Goal: Task Accomplishment & Management: Manage account settings

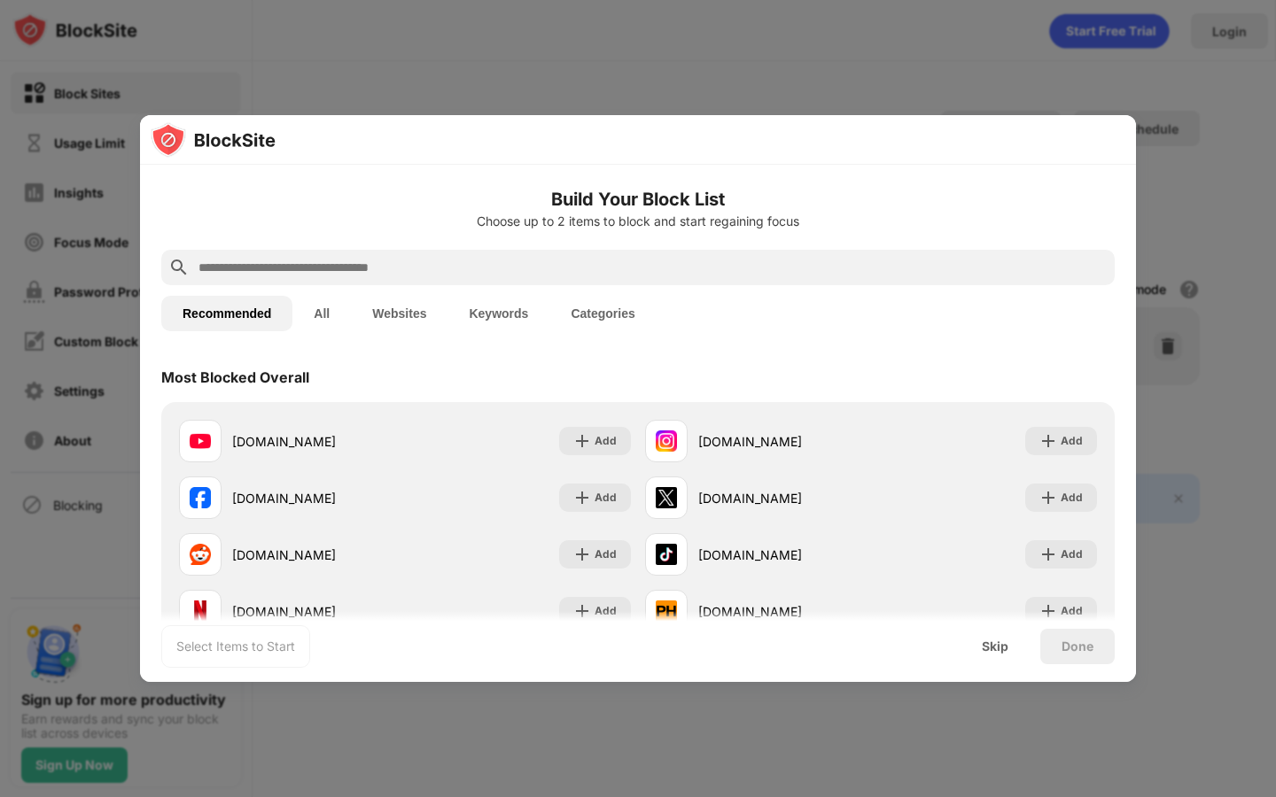
click at [522, 264] on input "text" at bounding box center [652, 267] width 911 height 21
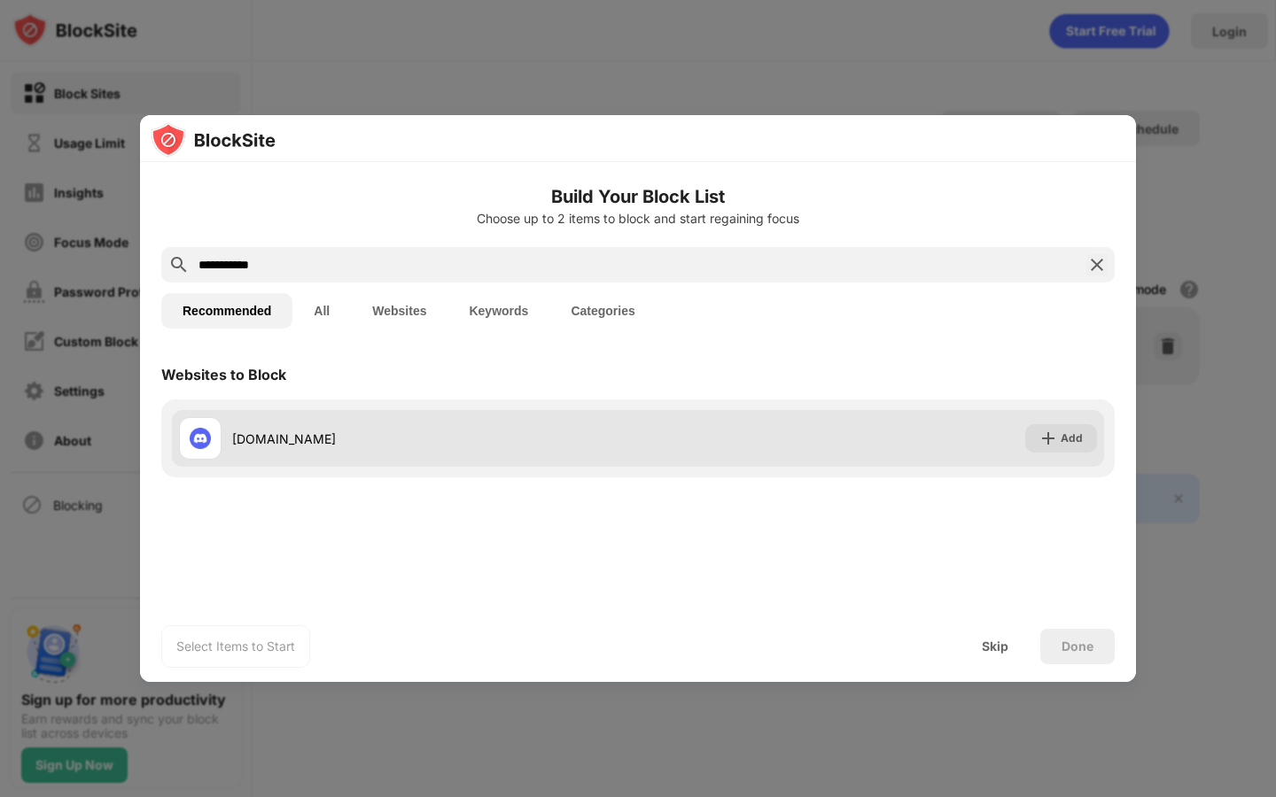
type input "**********"
click at [1047, 443] on img at bounding box center [1048, 439] width 18 height 18
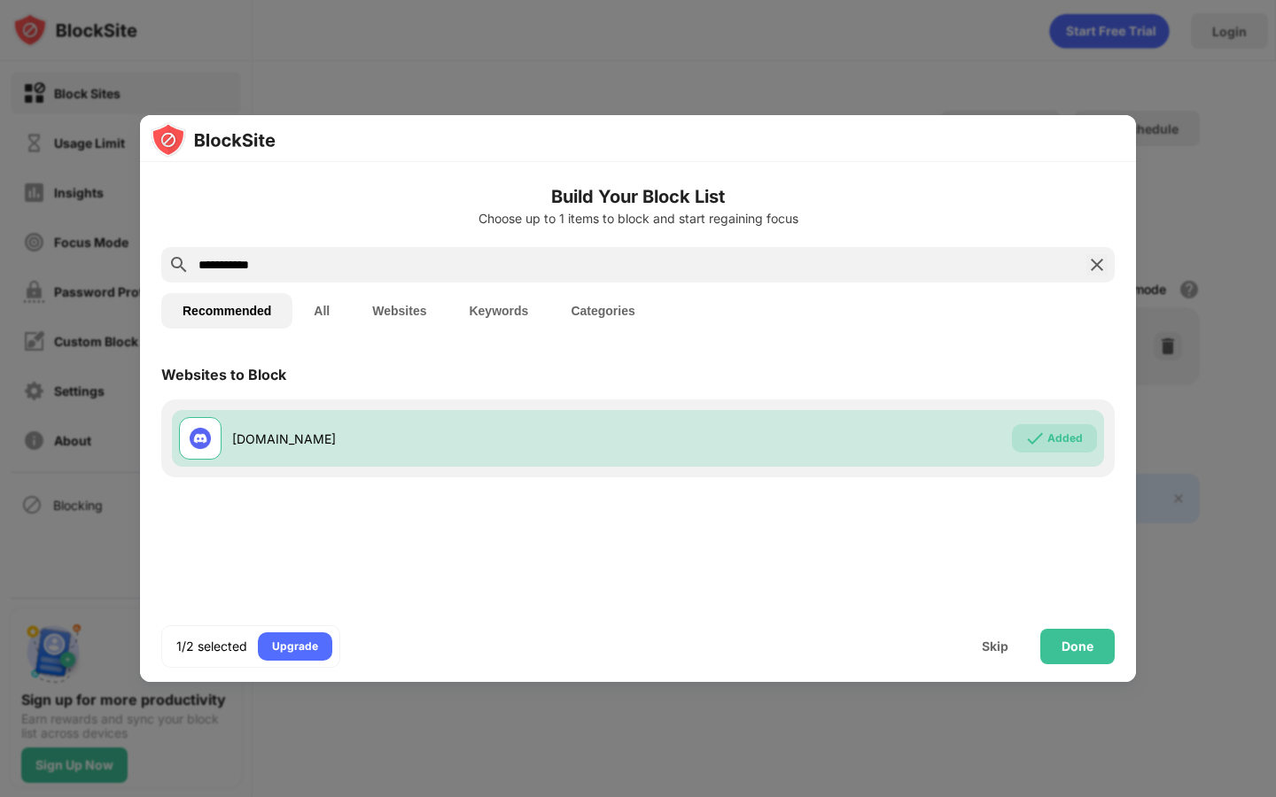
click at [415, 265] on input "**********" at bounding box center [638, 264] width 882 height 21
drag, startPoint x: 415, startPoint y: 265, endPoint x: 31, endPoint y: 246, distance: 384.0
click at [31, 796] on div "**********" at bounding box center [638, 797] width 1276 height 0
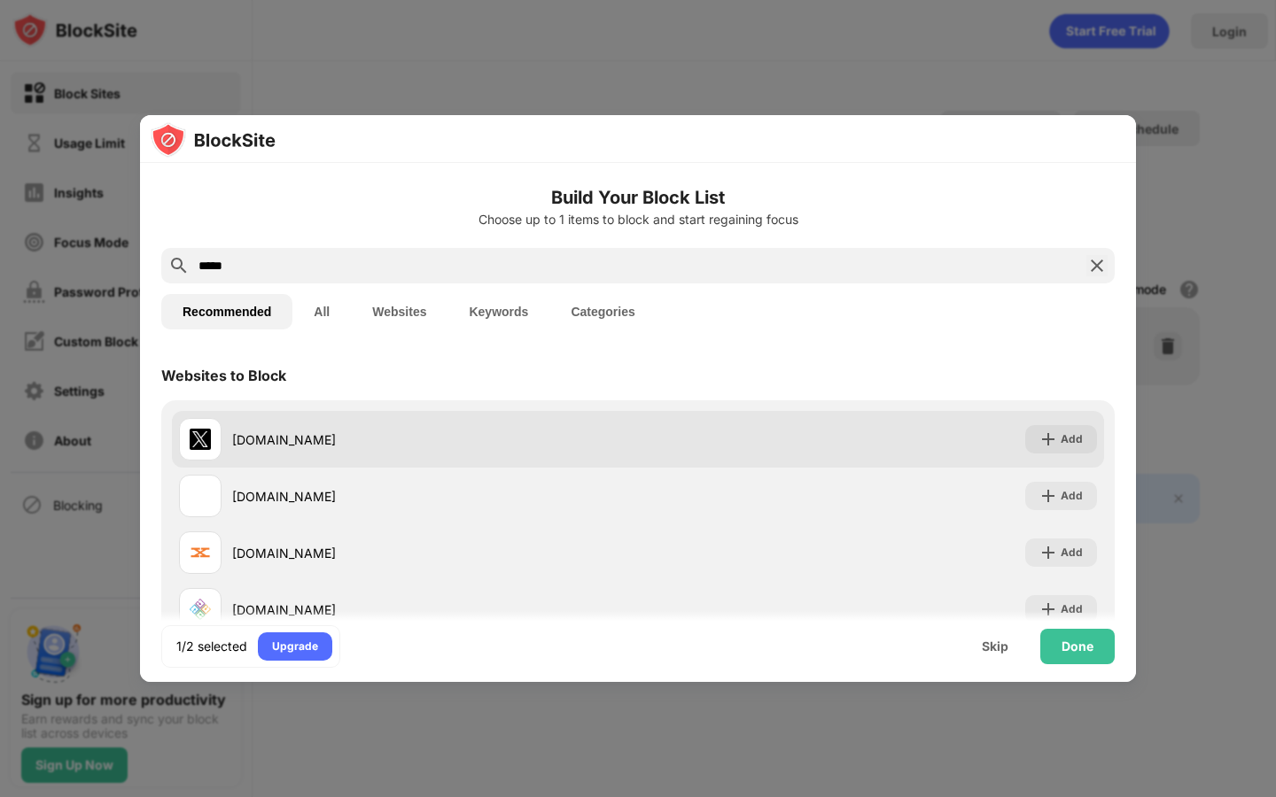
type input "*****"
click at [1058, 435] on div "Add" at bounding box center [1061, 439] width 72 height 28
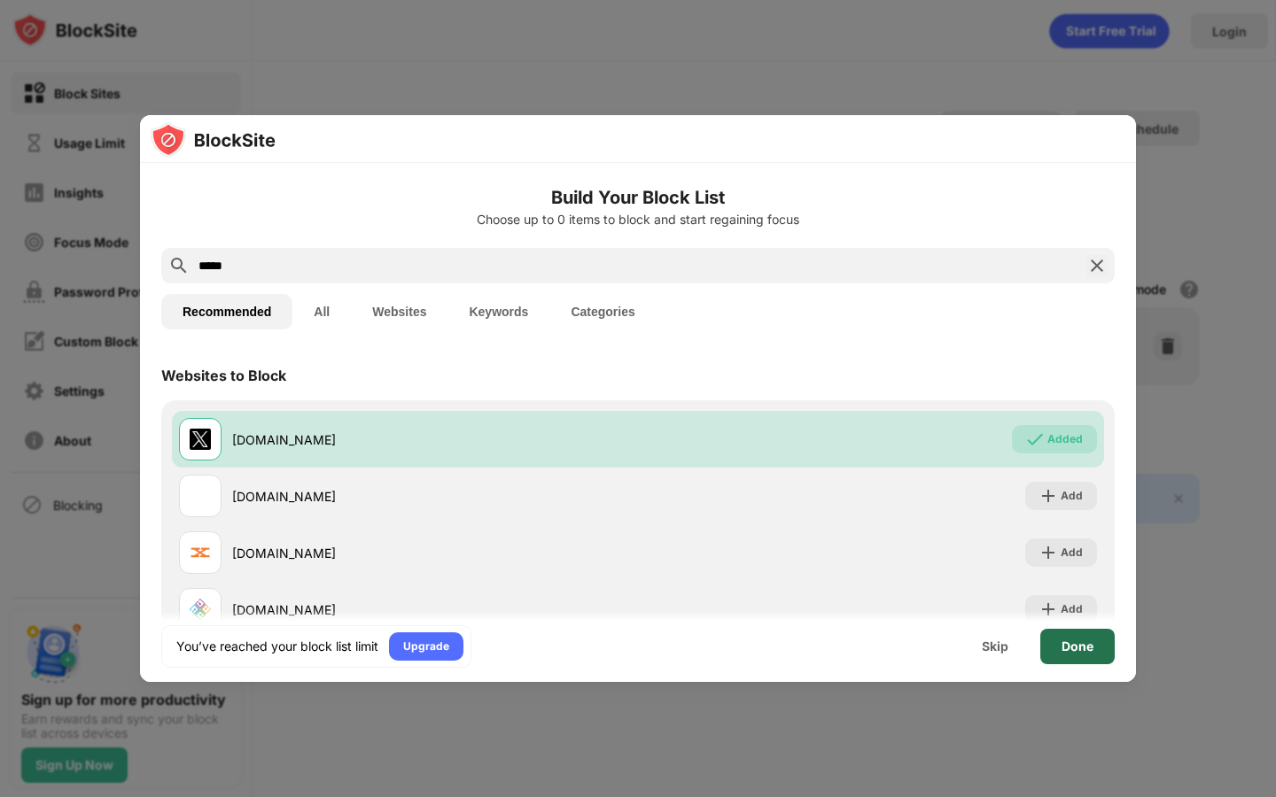
click at [1089, 650] on div "Done" at bounding box center [1077, 647] width 32 height 14
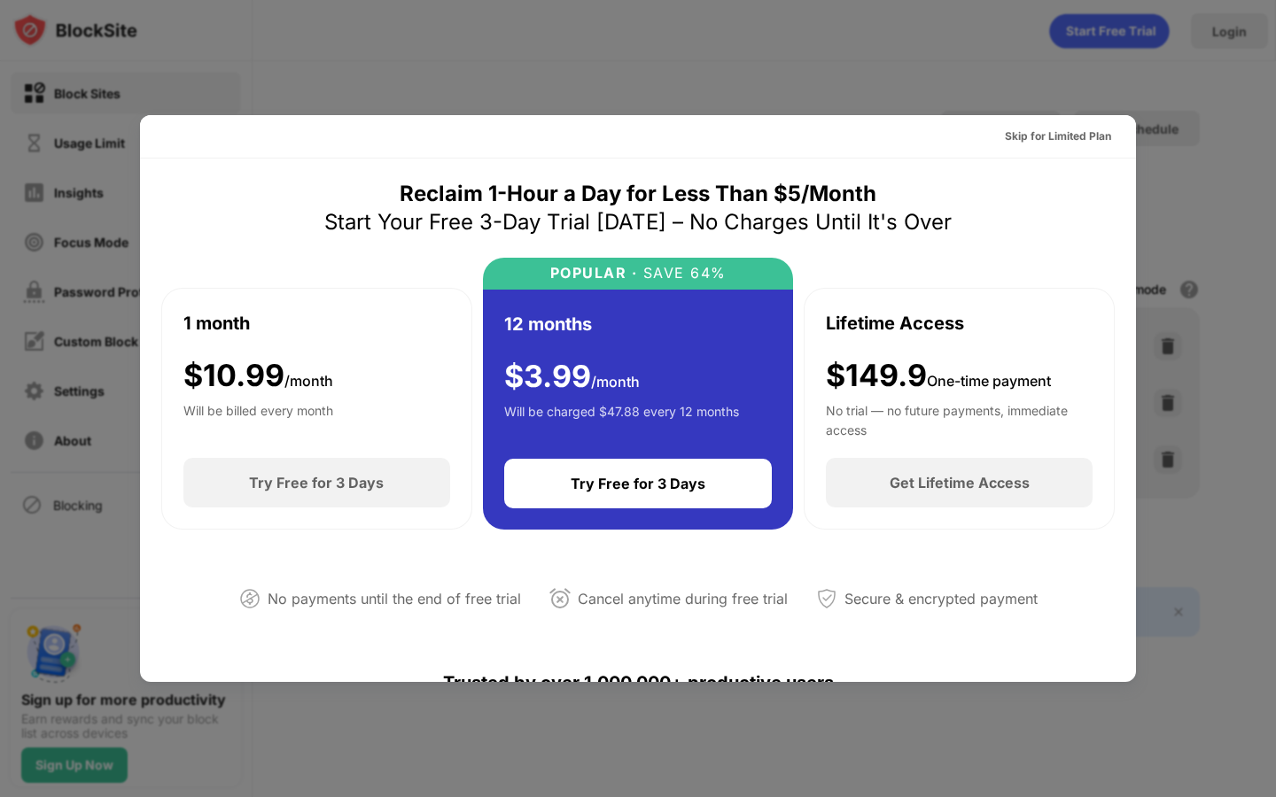
click at [1201, 144] on div at bounding box center [638, 398] width 1276 height 797
click at [1085, 140] on div "Skip for Limited Plan" at bounding box center [1058, 137] width 106 height 18
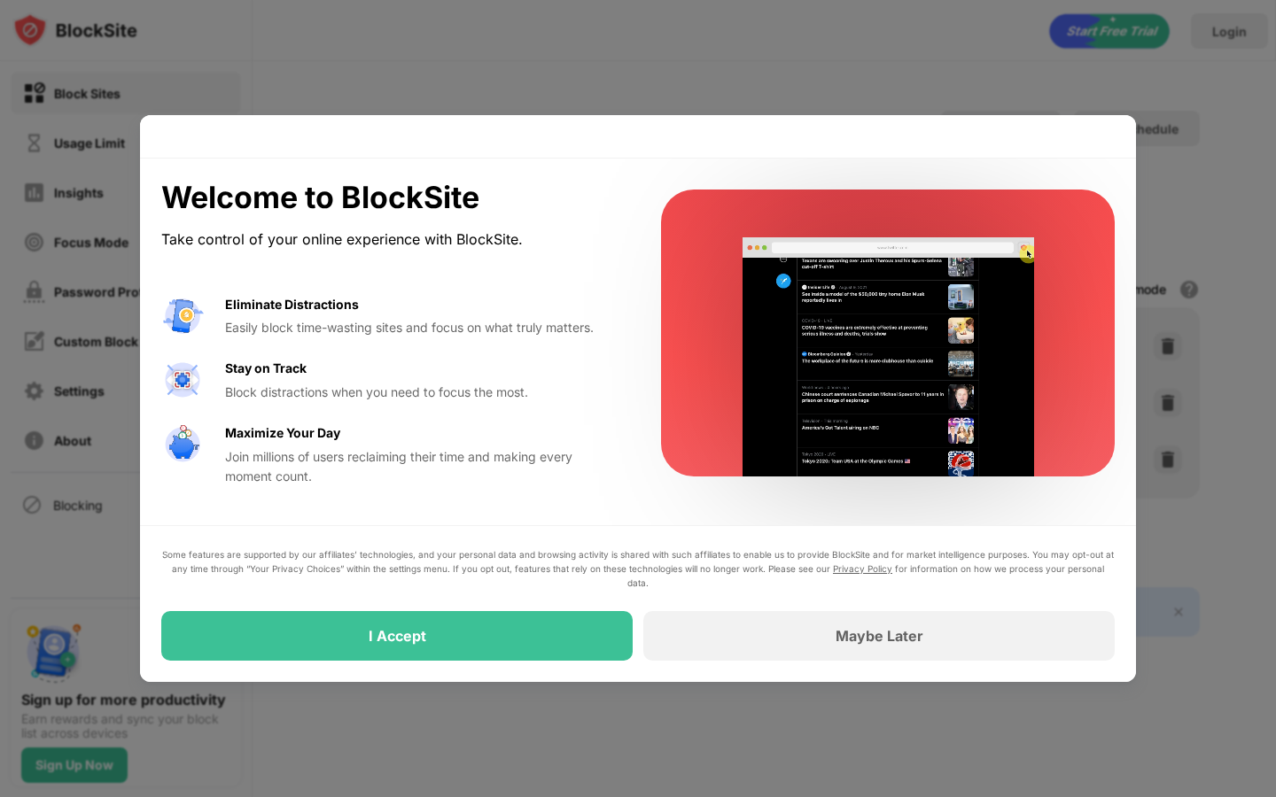
click at [1176, 81] on div at bounding box center [638, 398] width 1276 height 797
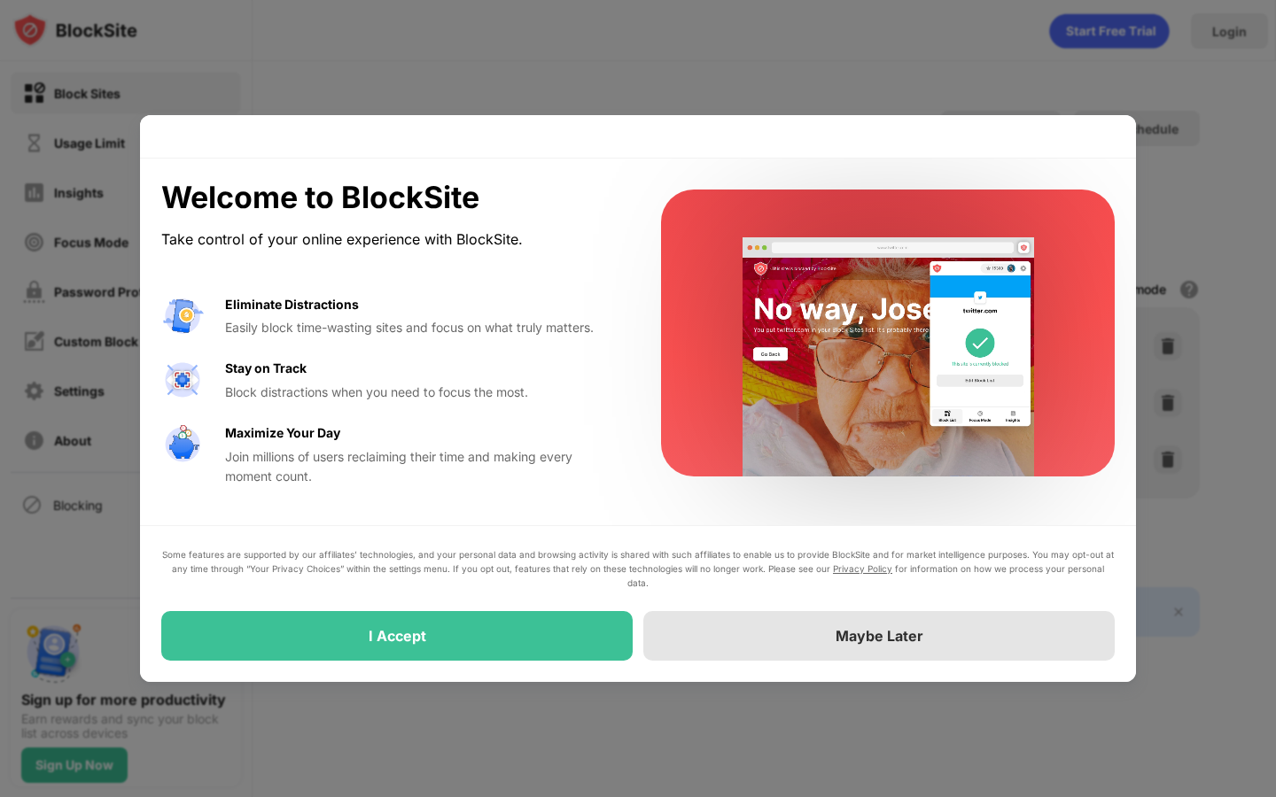
click at [780, 645] on div "Maybe Later" at bounding box center [878, 636] width 471 height 50
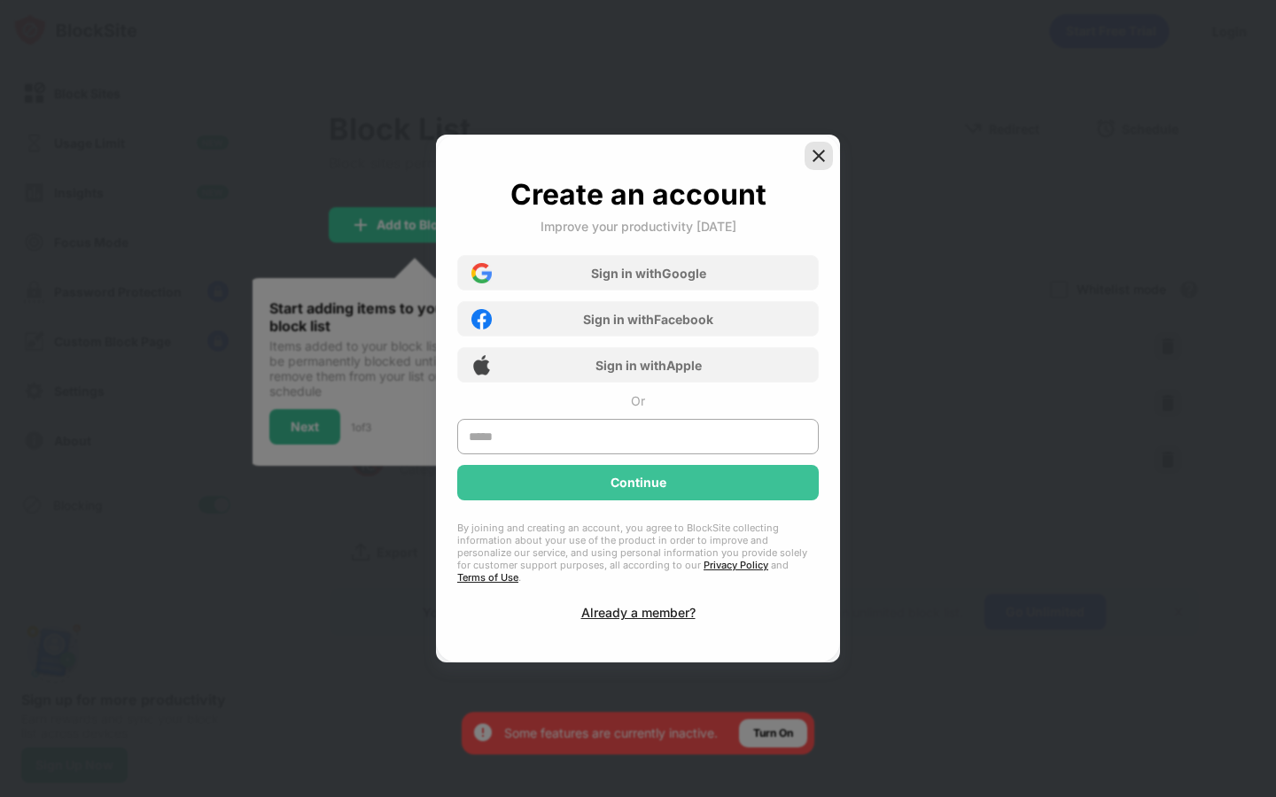
click at [814, 157] on img at bounding box center [819, 156] width 18 height 18
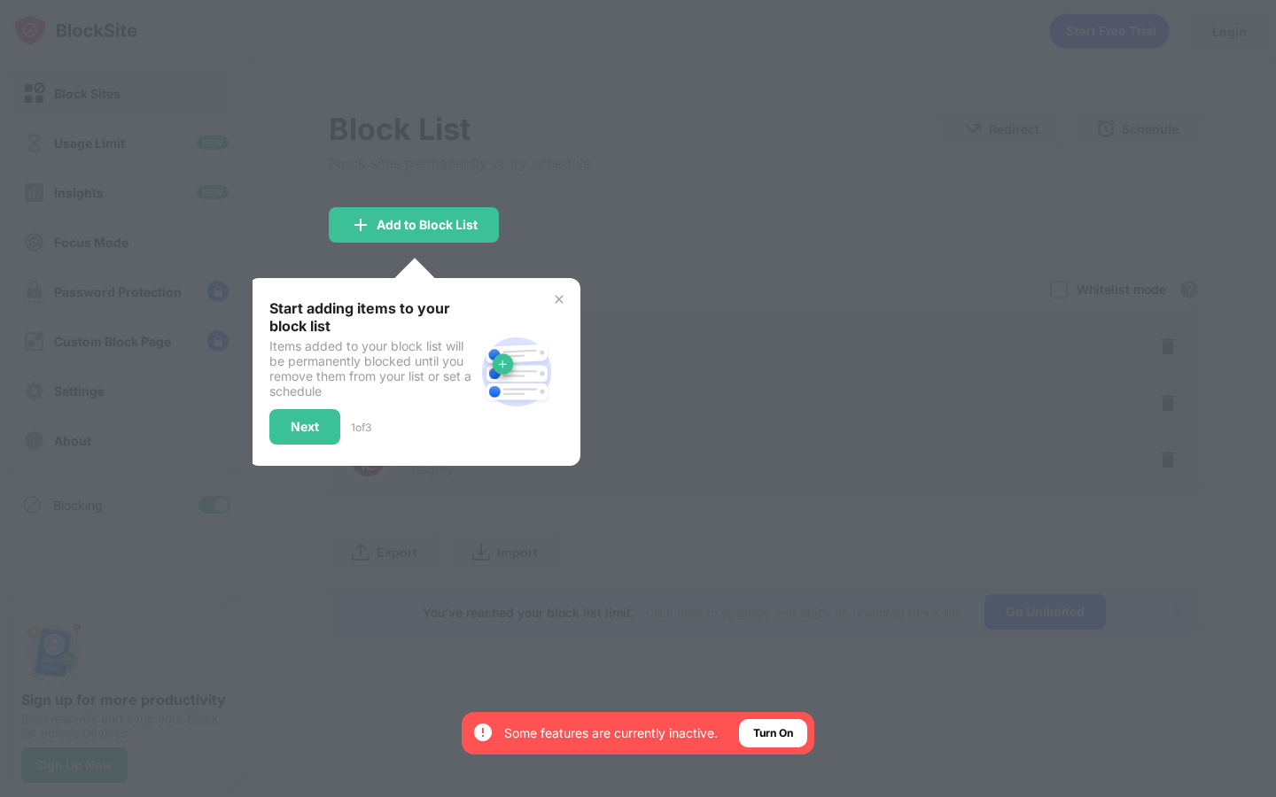
click at [558, 299] on img at bounding box center [559, 299] width 14 height 14
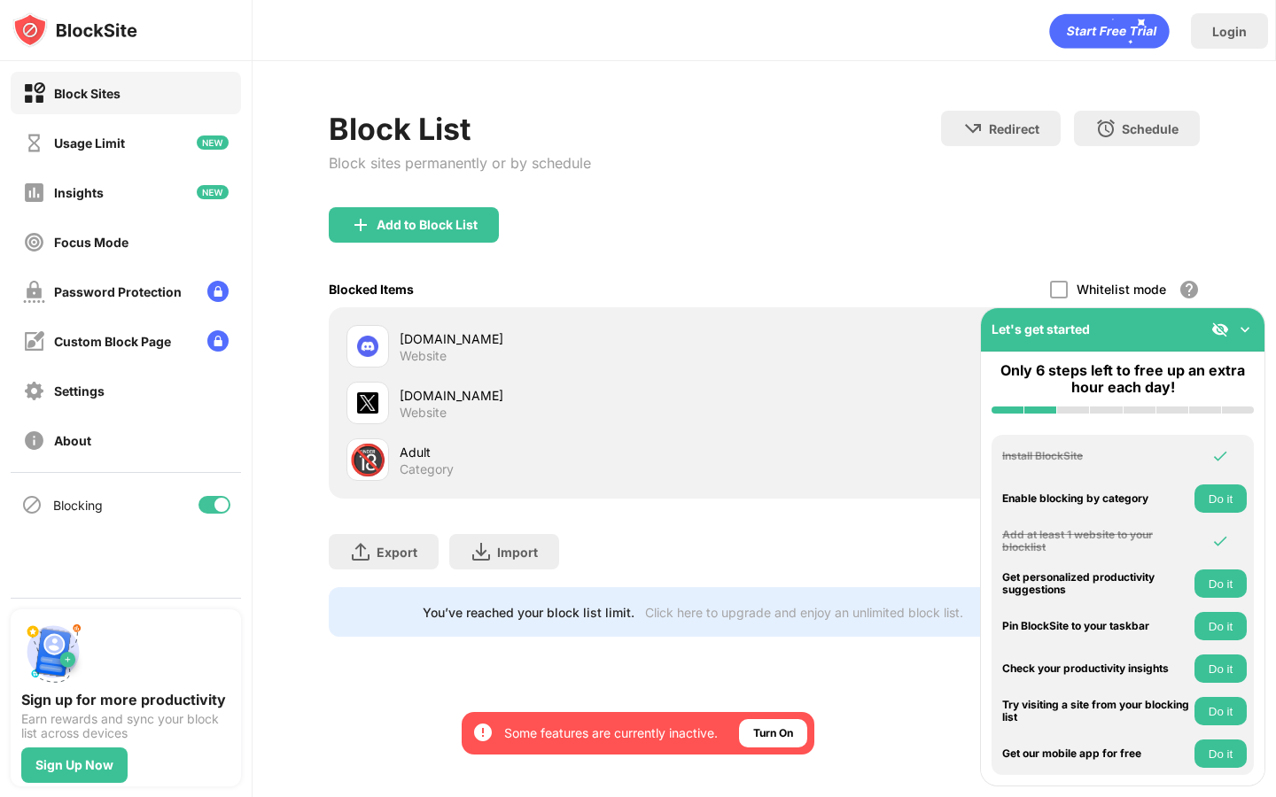
click at [1246, 324] on img at bounding box center [1245, 330] width 18 height 18
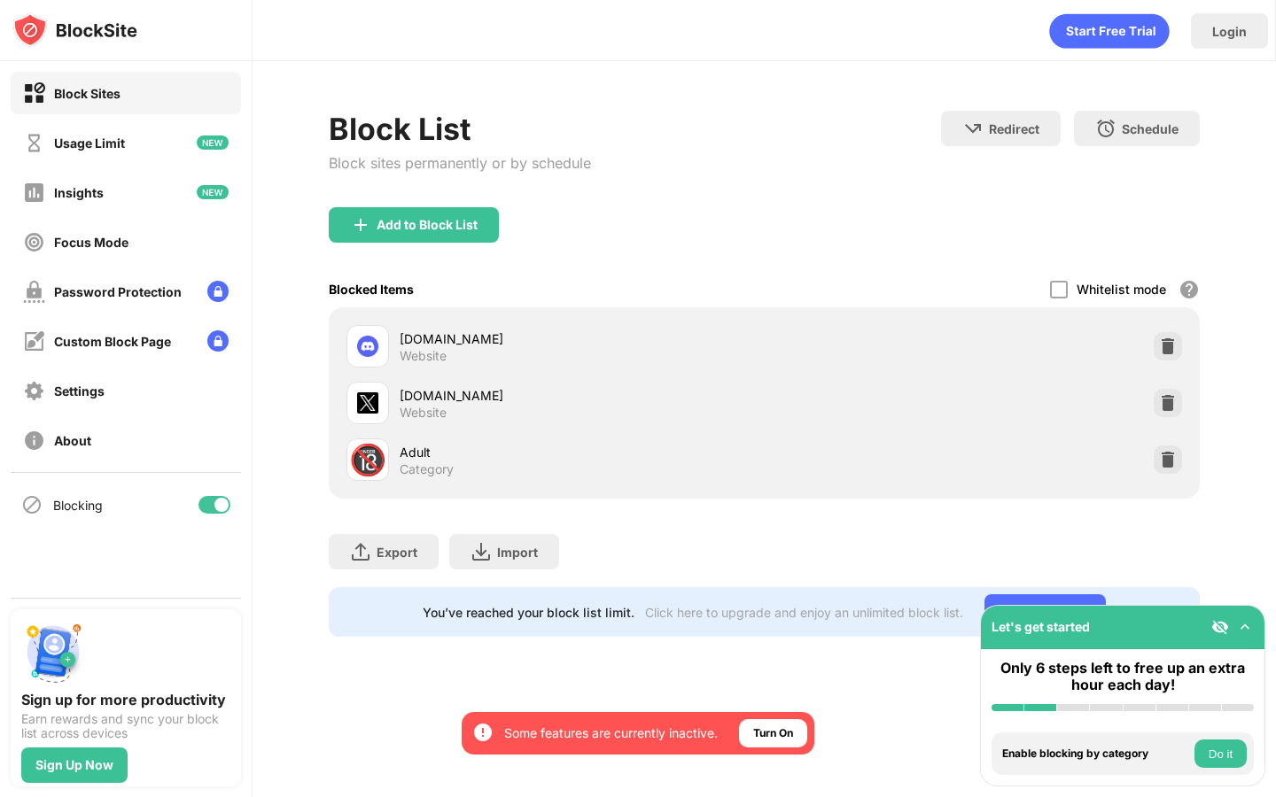
click at [1217, 772] on div "Enable blocking by category Do it" at bounding box center [1122, 754] width 262 height 43
click at [1168, 462] on img at bounding box center [1168, 460] width 18 height 18
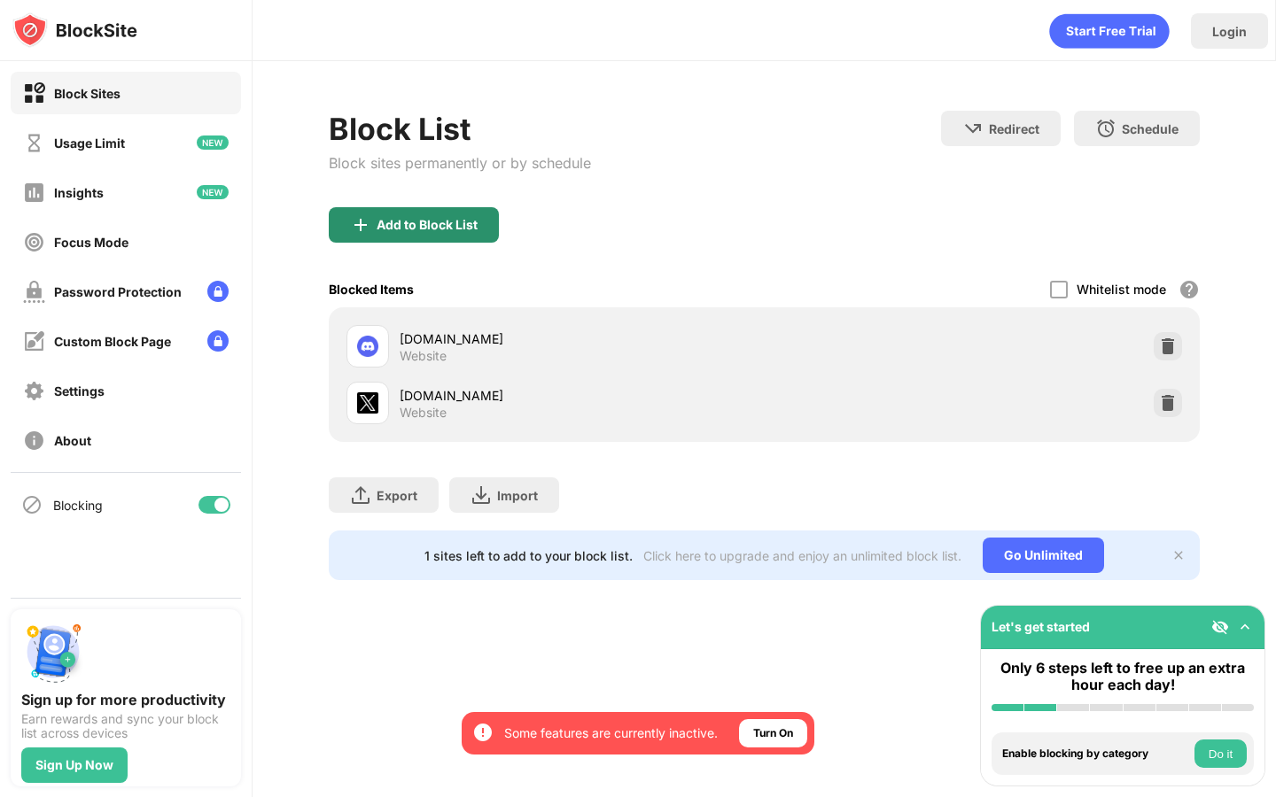
click at [418, 224] on div "Add to Block List" at bounding box center [426, 225] width 101 height 14
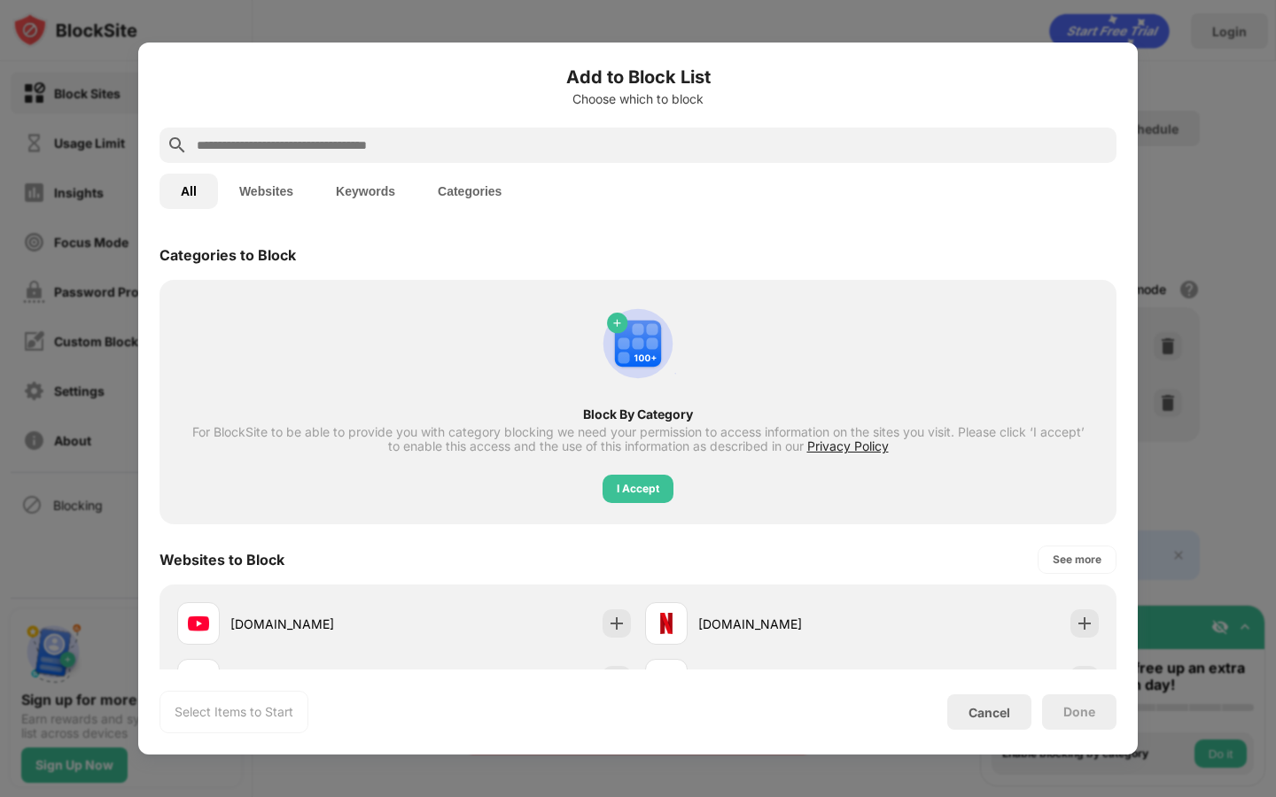
click at [333, 159] on div at bounding box center [637, 145] width 957 height 35
click at [314, 144] on input "text" at bounding box center [652, 145] width 914 height 21
click at [323, 150] on input "text" at bounding box center [652, 145] width 914 height 21
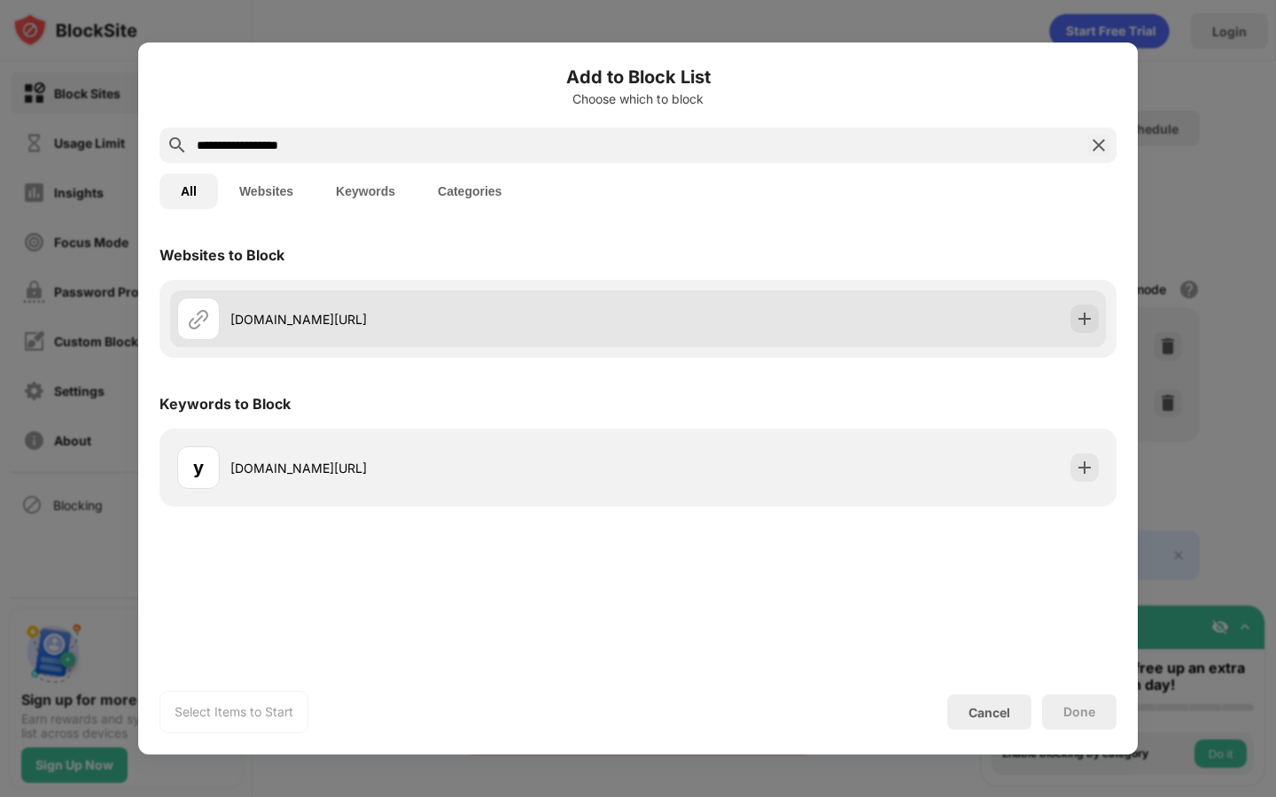
type input "**********"
click at [381, 301] on div "[DOMAIN_NAME][URL]" at bounding box center [407, 319] width 461 height 43
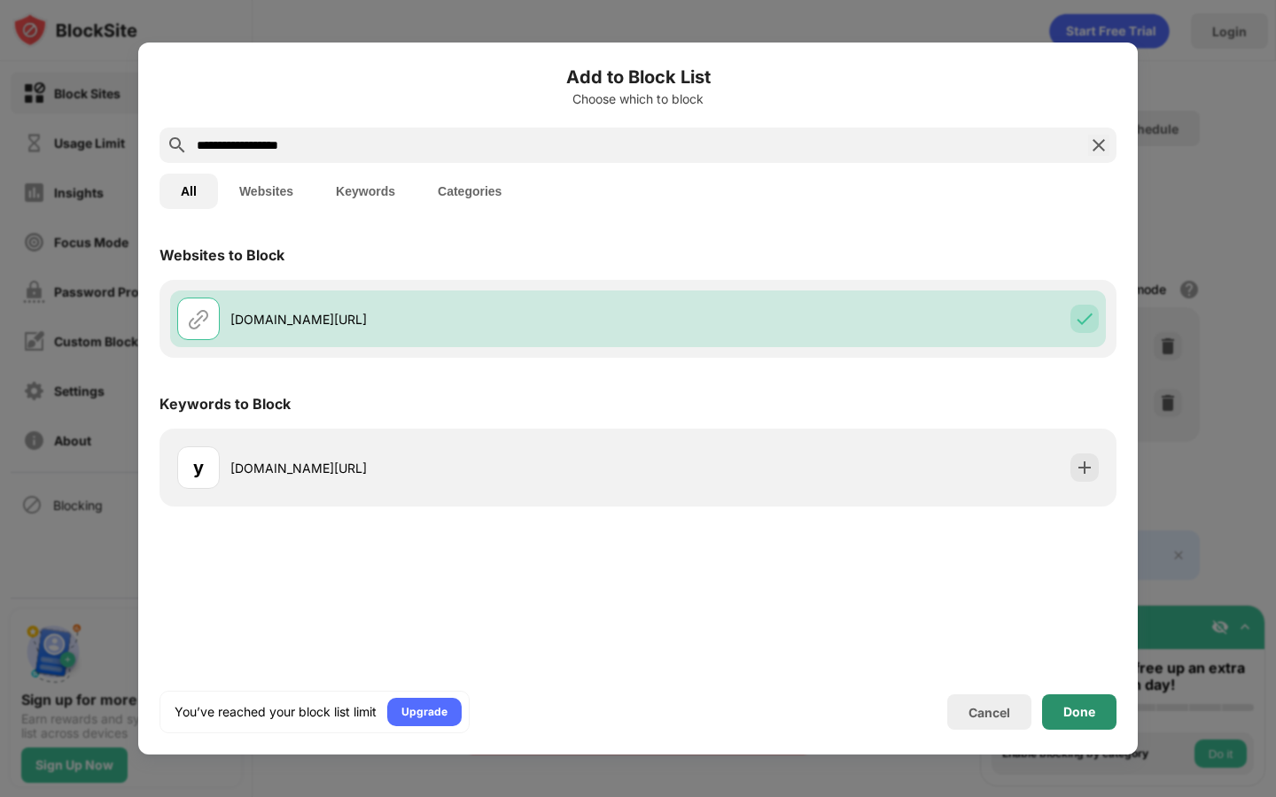
click at [1065, 703] on div "Done" at bounding box center [1079, 712] width 74 height 35
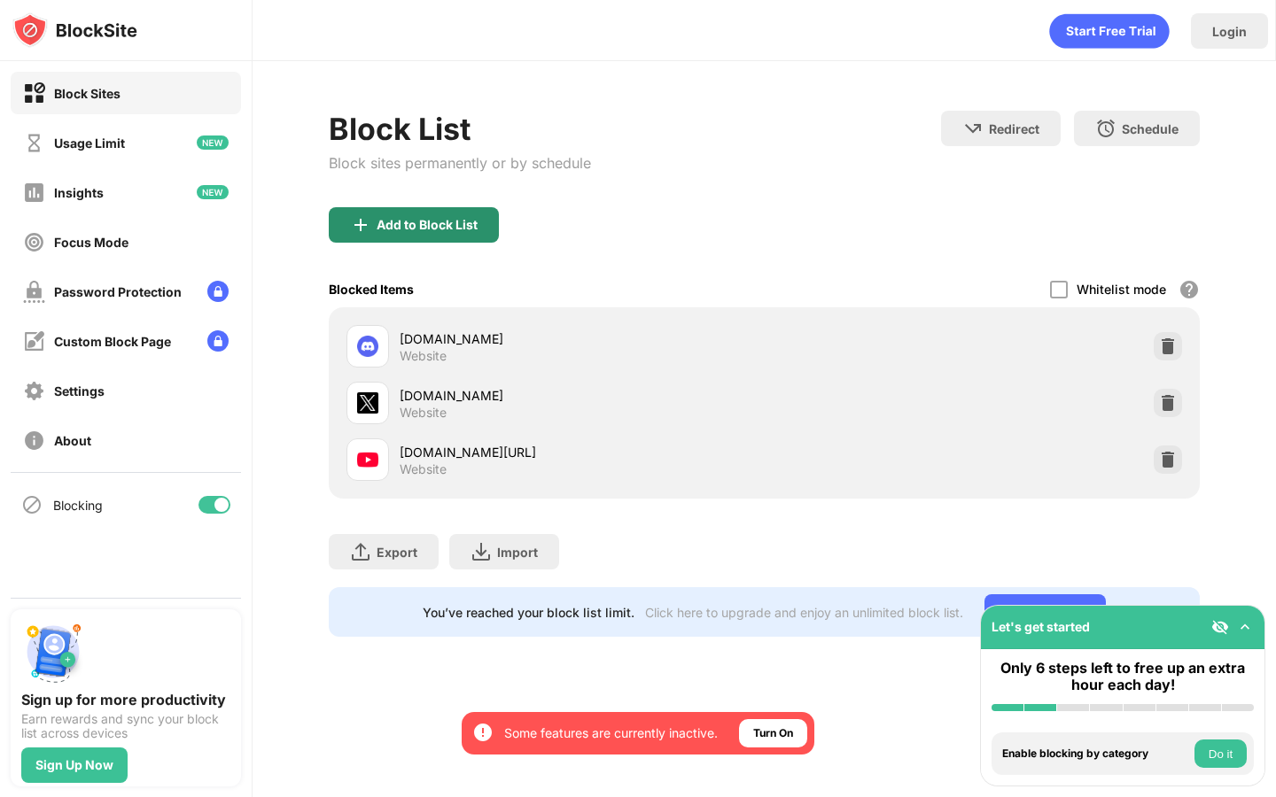
click at [402, 213] on div "Add to Block List" at bounding box center [414, 224] width 170 height 35
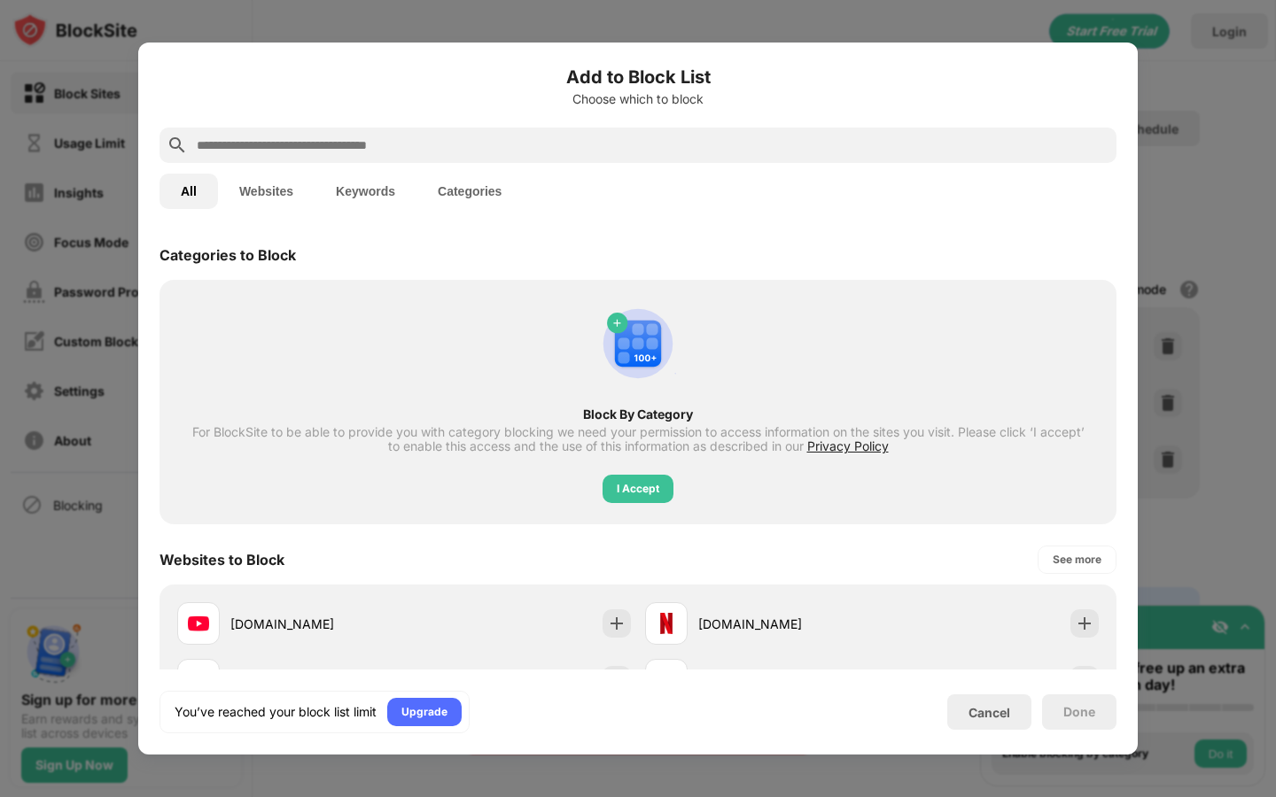
click at [628, 146] on input "text" at bounding box center [652, 145] width 914 height 21
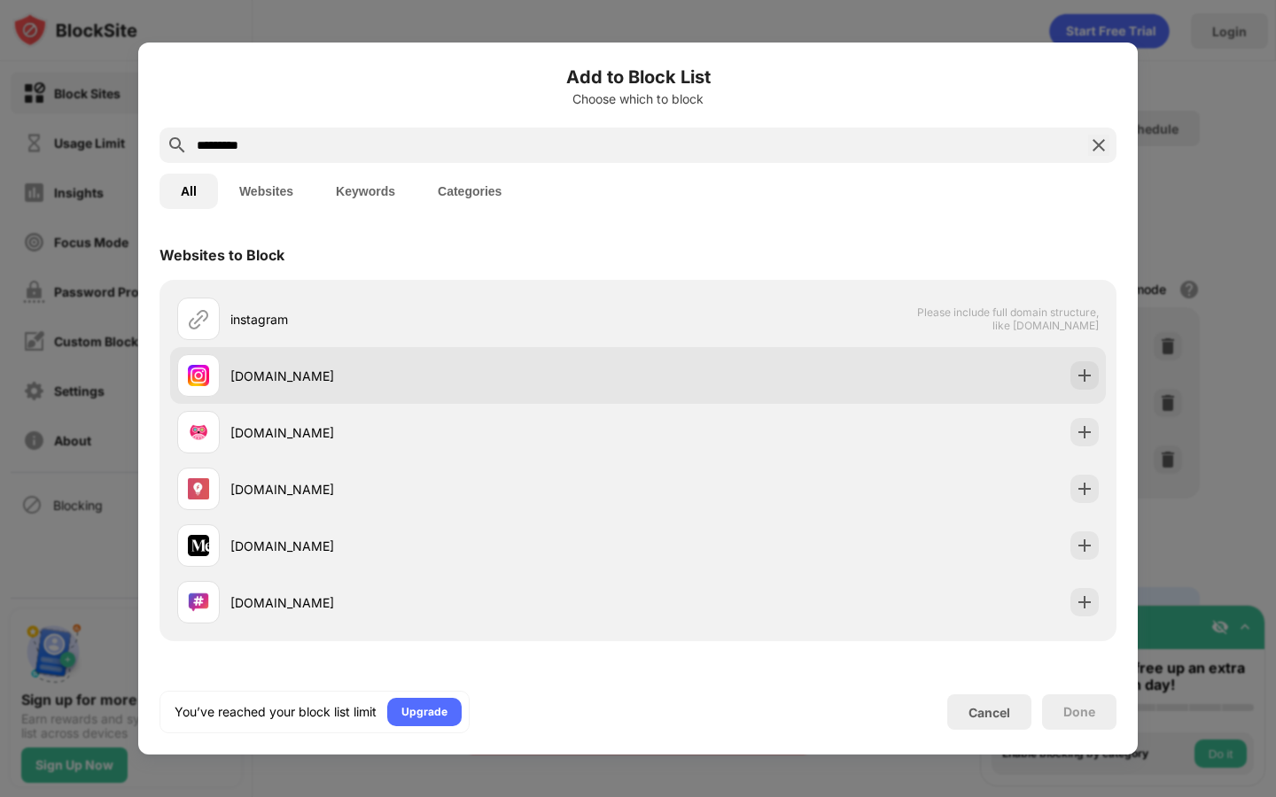
type input "*********"
click at [454, 351] on div "instagram.com" at bounding box center [637, 375] width 935 height 57
click at [1075, 369] on div at bounding box center [1084, 375] width 28 height 28
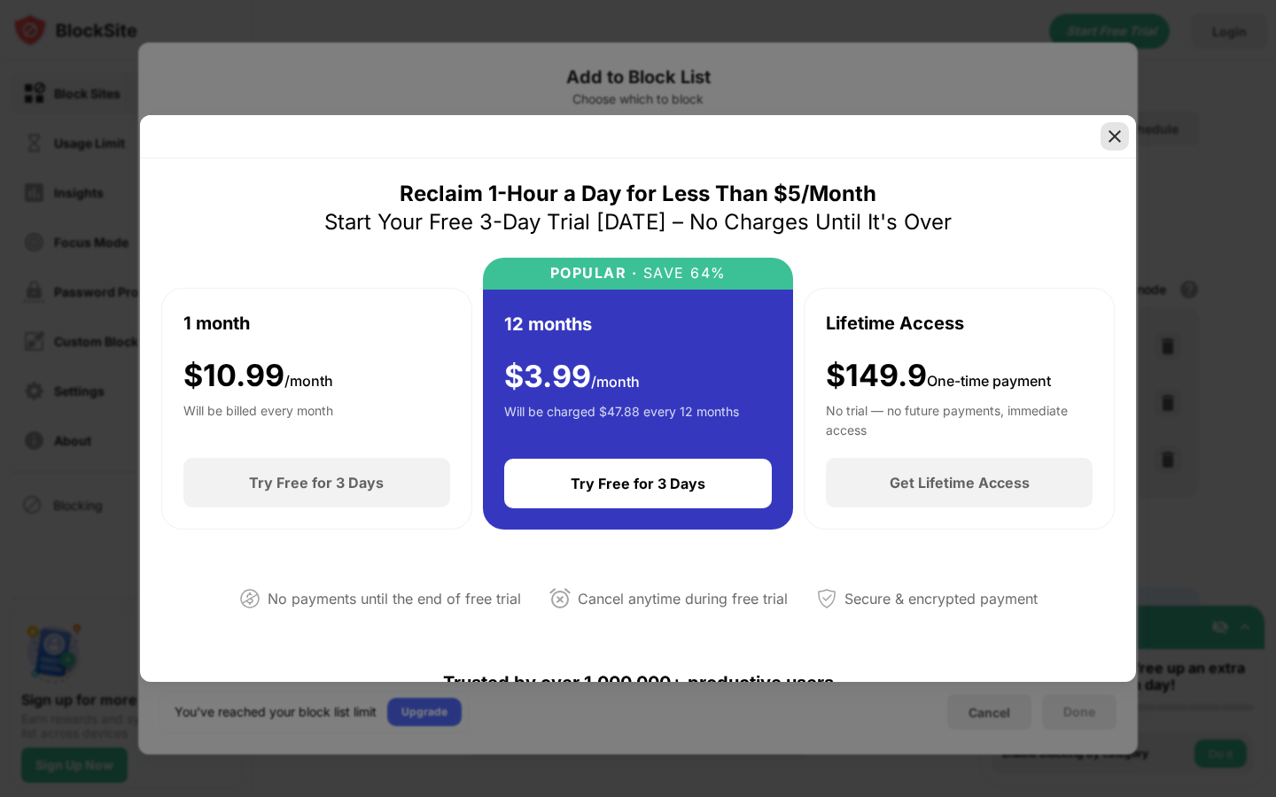
click at [1116, 132] on img at bounding box center [1115, 137] width 18 height 18
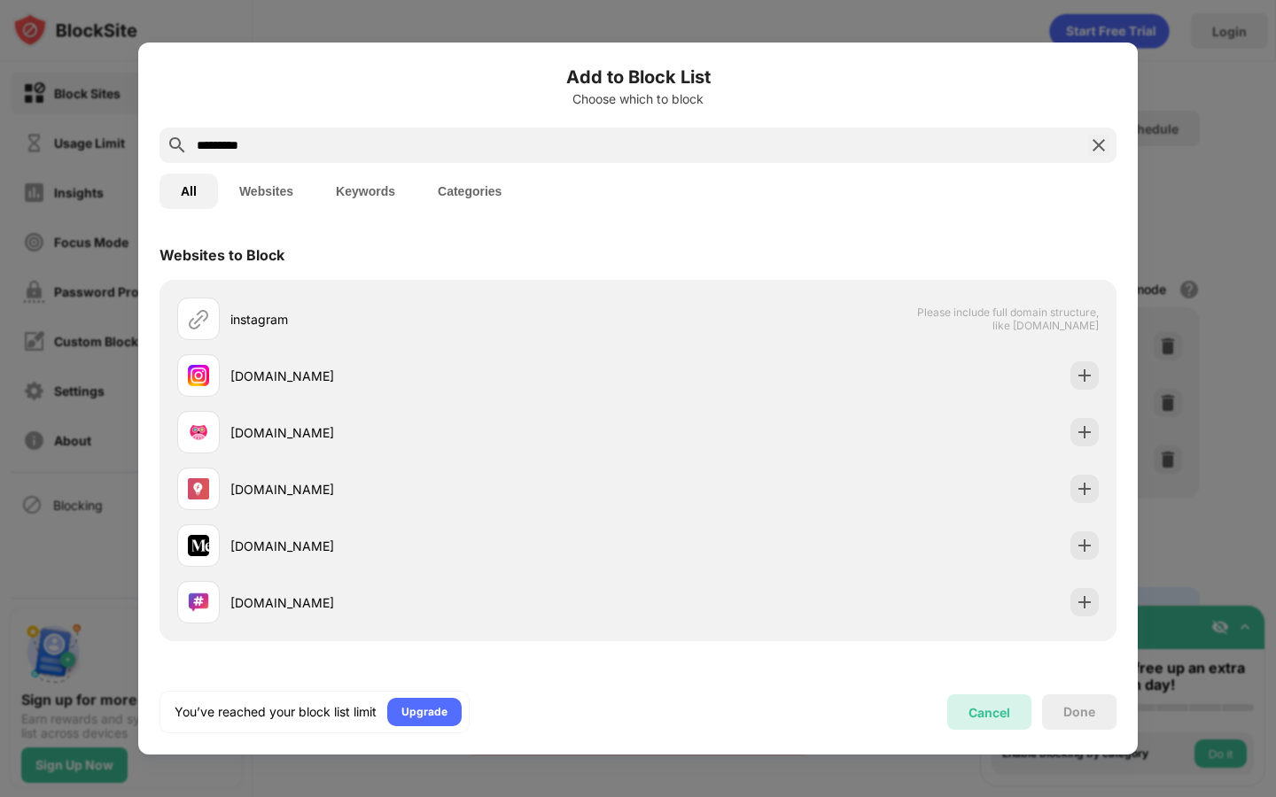
click at [1010, 710] on div "Cancel" at bounding box center [989, 712] width 84 height 35
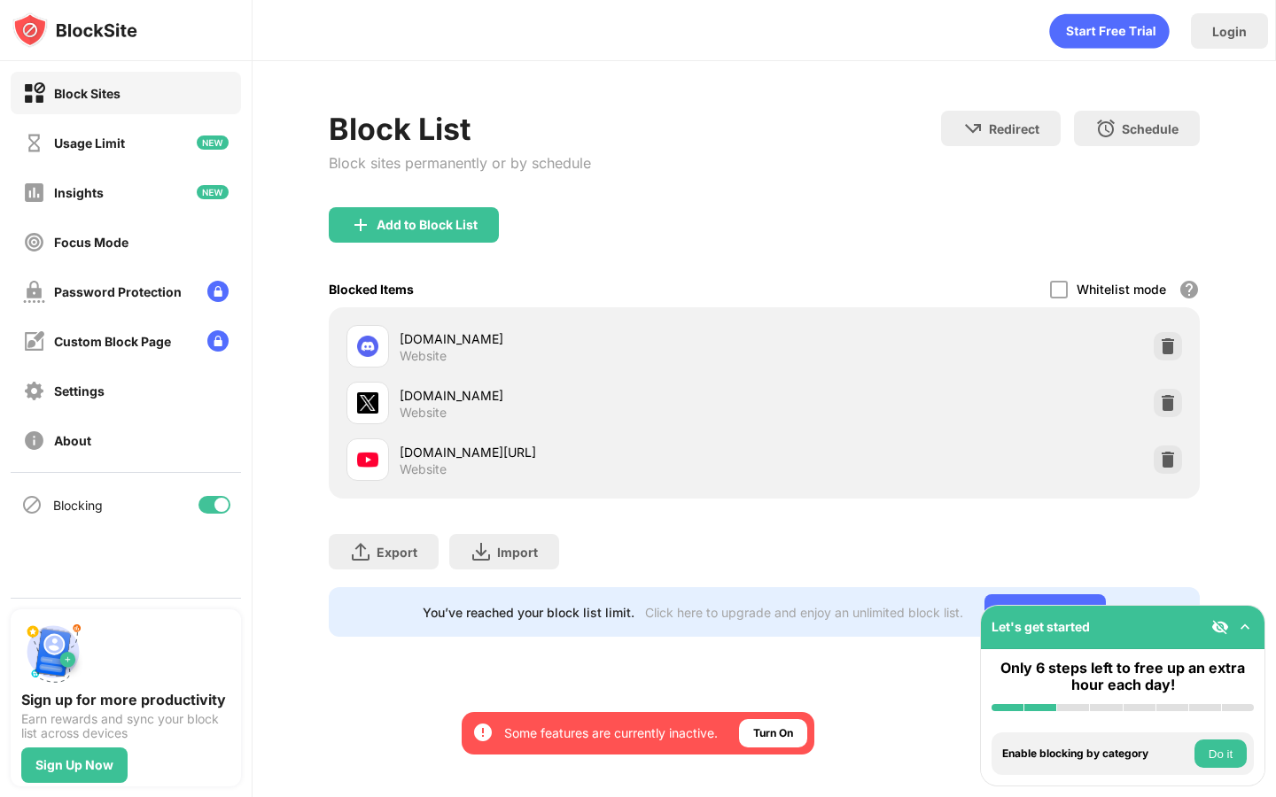
click at [1247, 623] on img at bounding box center [1245, 627] width 18 height 18
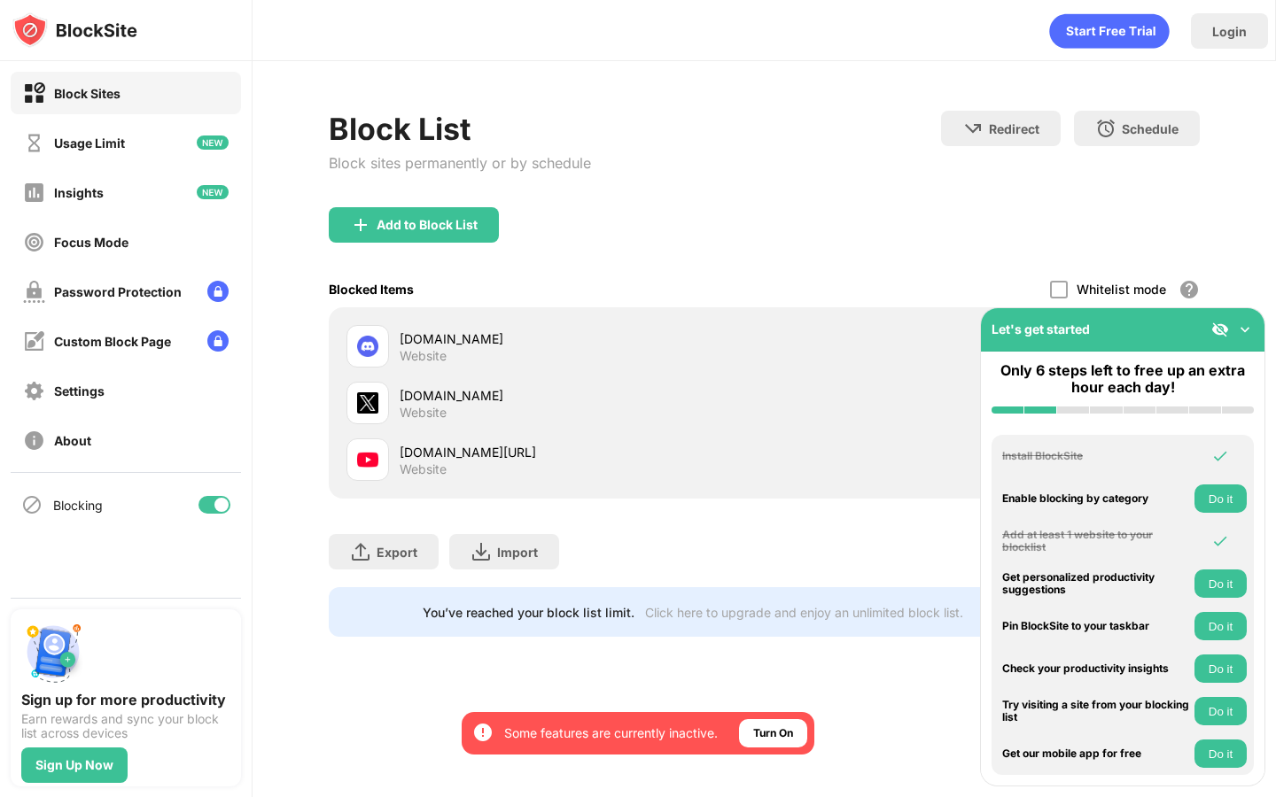
click at [1222, 634] on button "Do it" at bounding box center [1220, 626] width 52 height 28
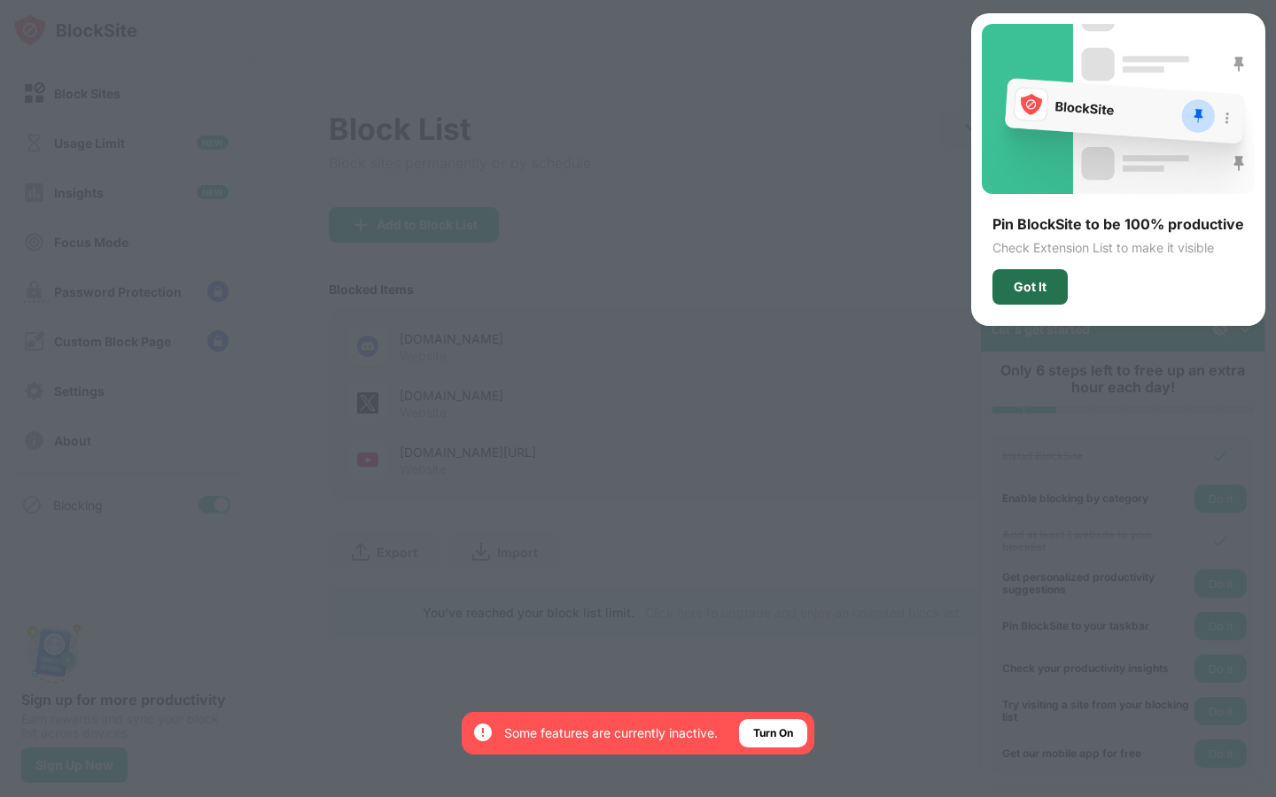
click at [1014, 277] on div "Got It" at bounding box center [1029, 286] width 75 height 35
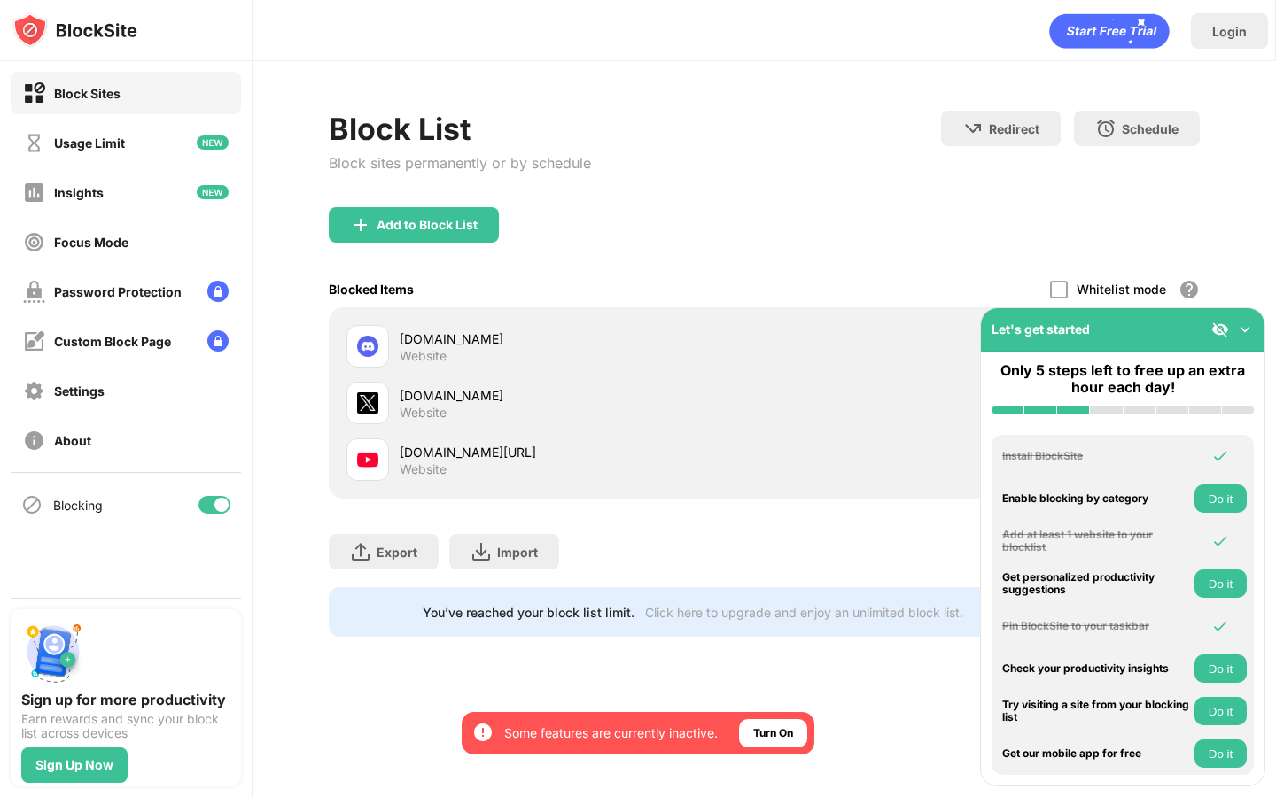
click at [1222, 676] on button "Do it" at bounding box center [1220, 669] width 52 height 28
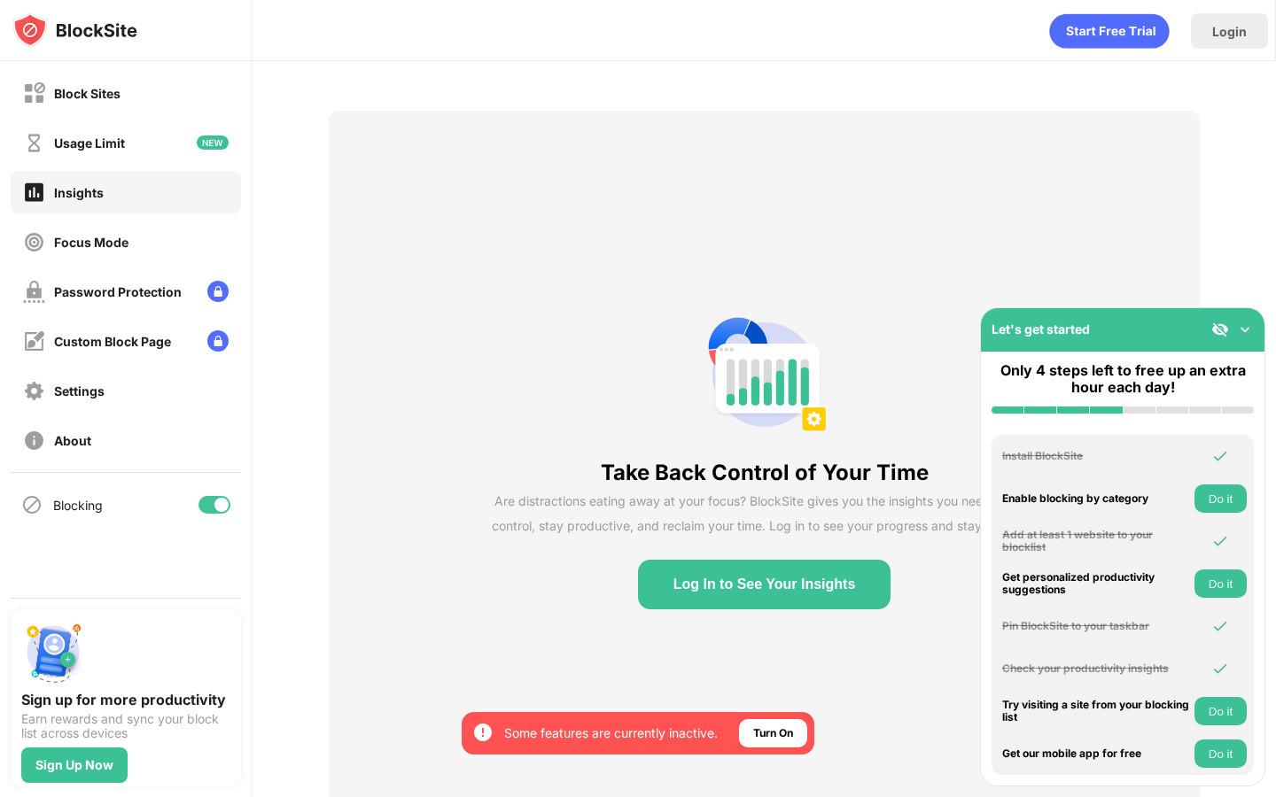
click at [833, 578] on button "Log In to See Your Insights" at bounding box center [764, 585] width 253 height 50
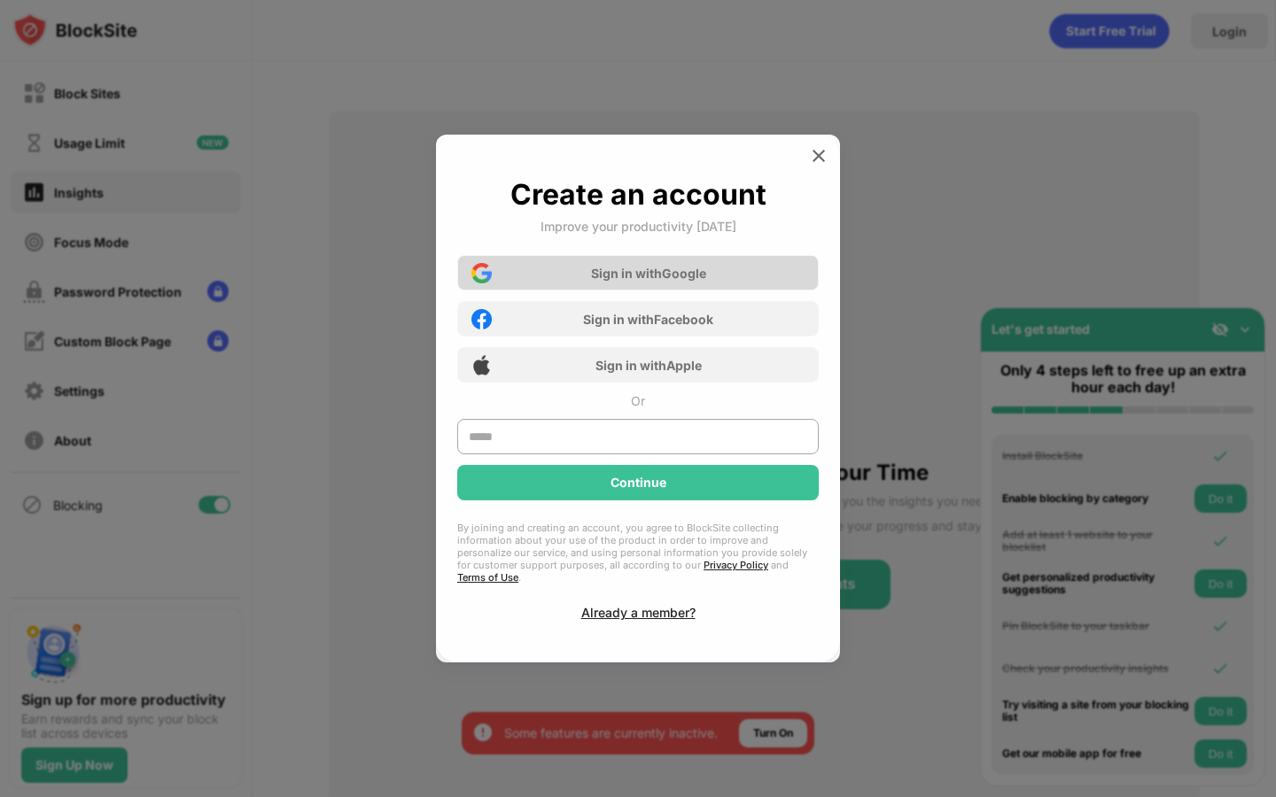
click at [680, 291] on div "Sign in with Google" at bounding box center [637, 272] width 361 height 35
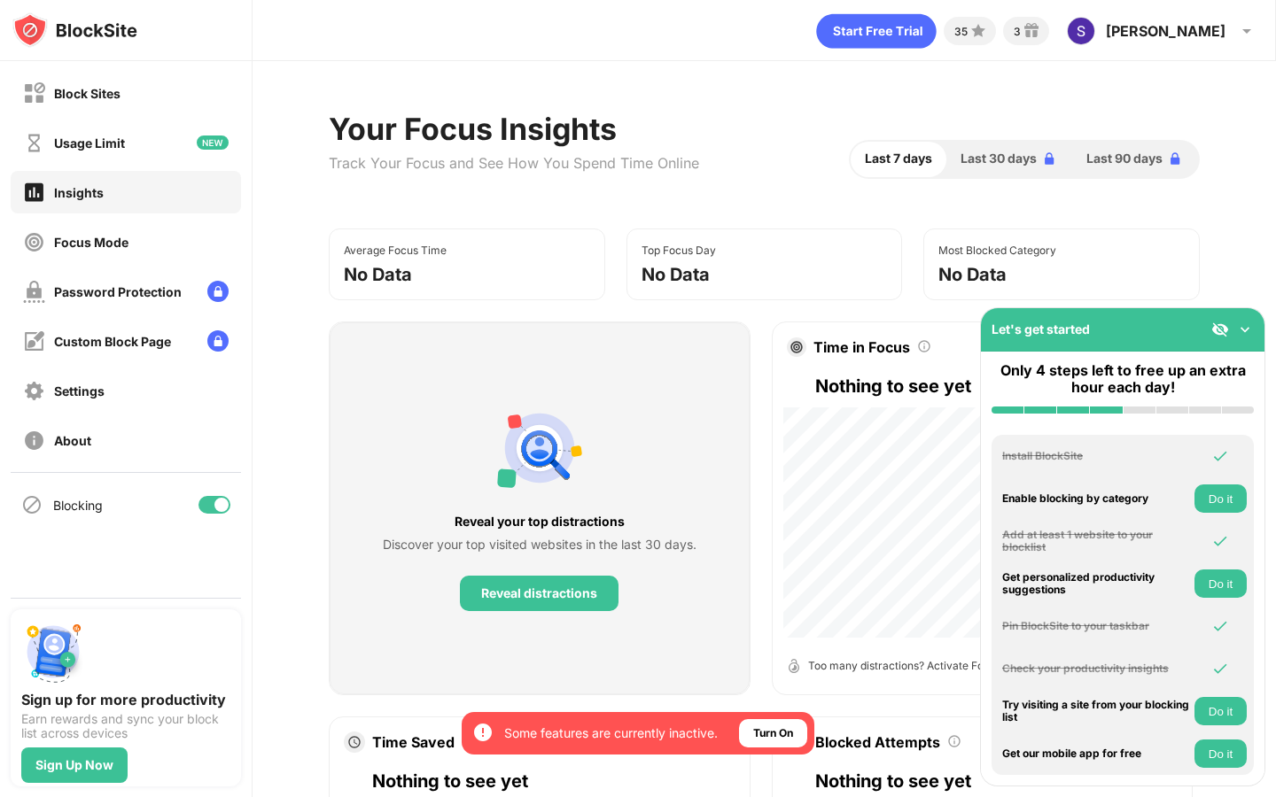
click at [1248, 330] on img at bounding box center [1245, 330] width 18 height 18
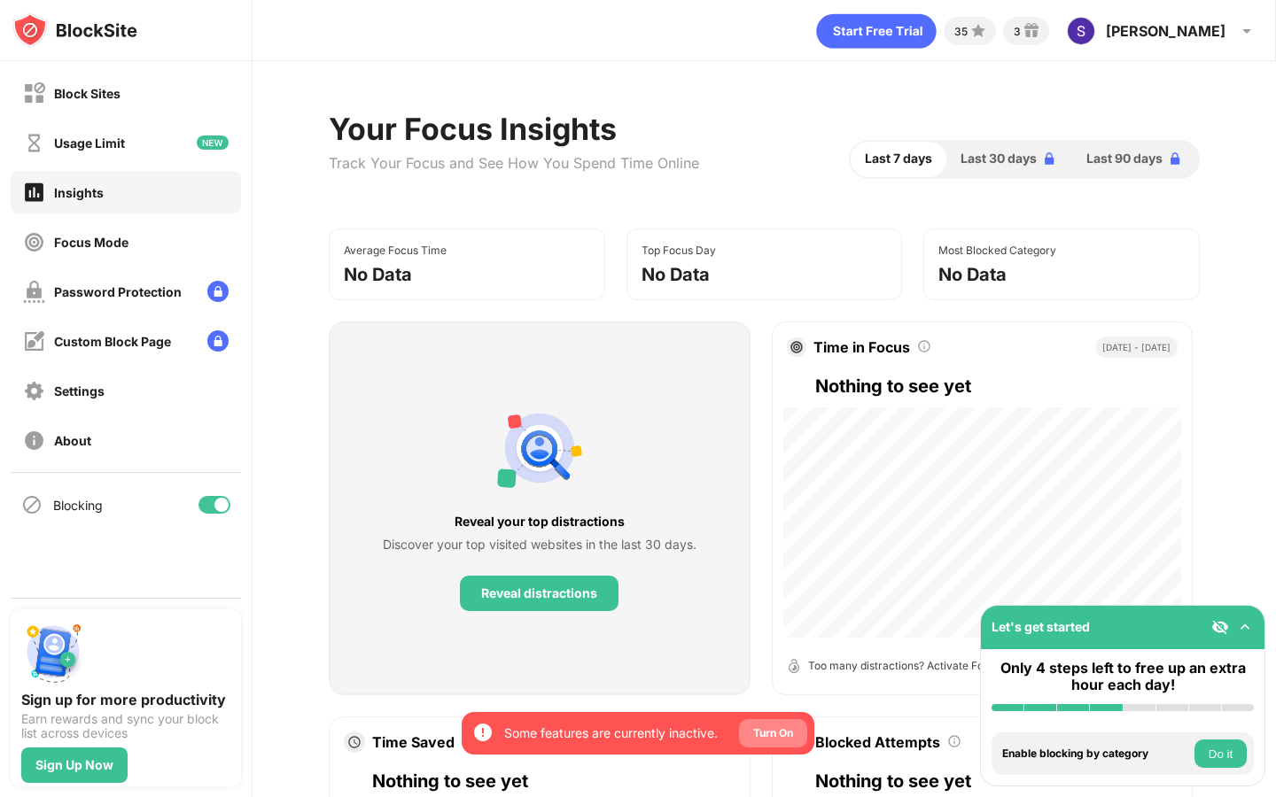
click at [752, 735] on div "Turn On" at bounding box center [773, 733] width 68 height 28
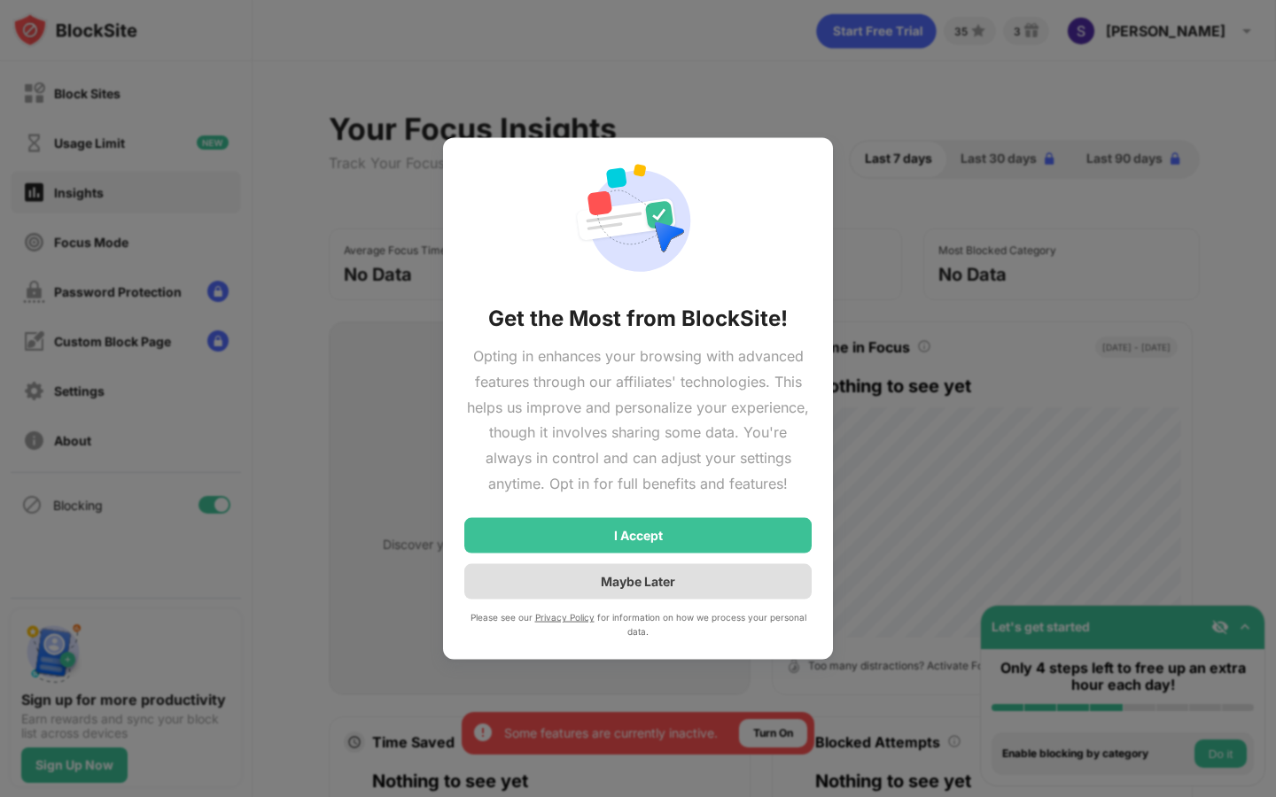
click at [652, 583] on div "Maybe Later" at bounding box center [638, 581] width 74 height 15
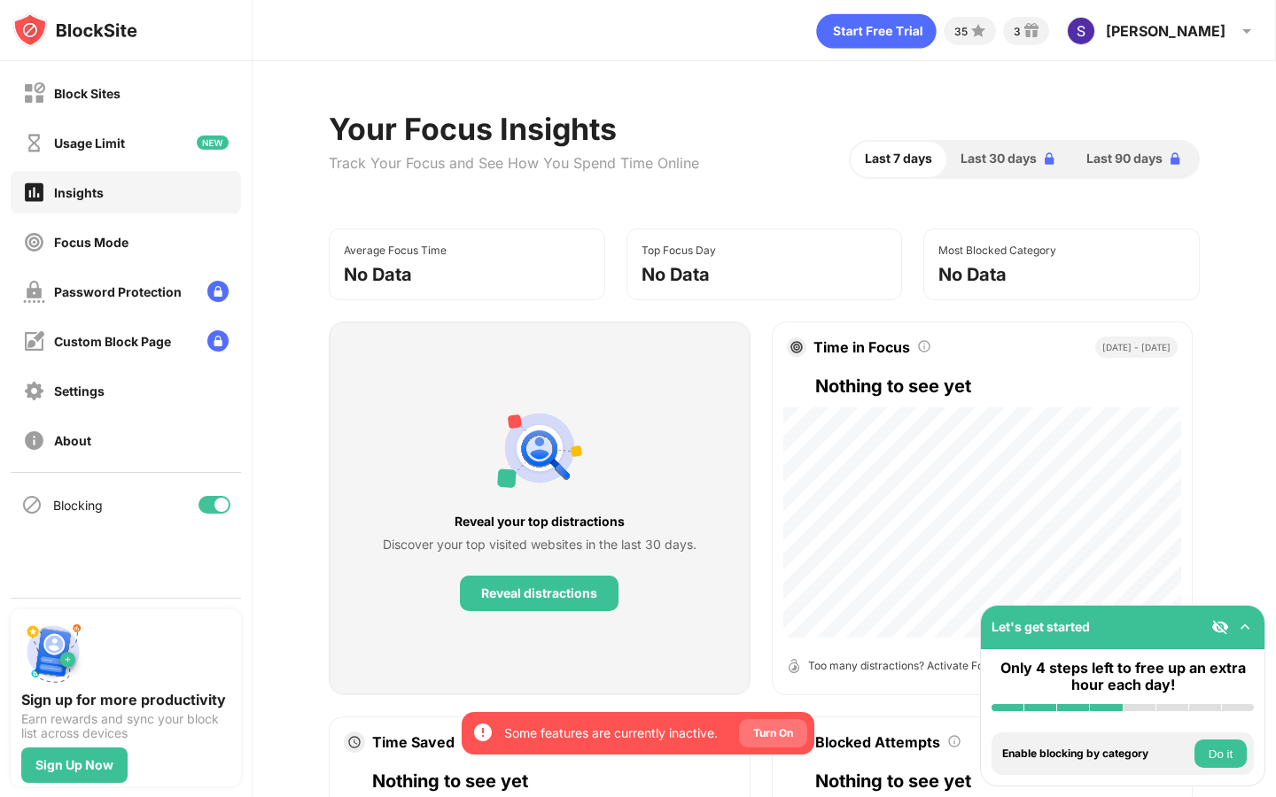
click at [793, 741] on div "Turn On" at bounding box center [773, 734] width 40 height 18
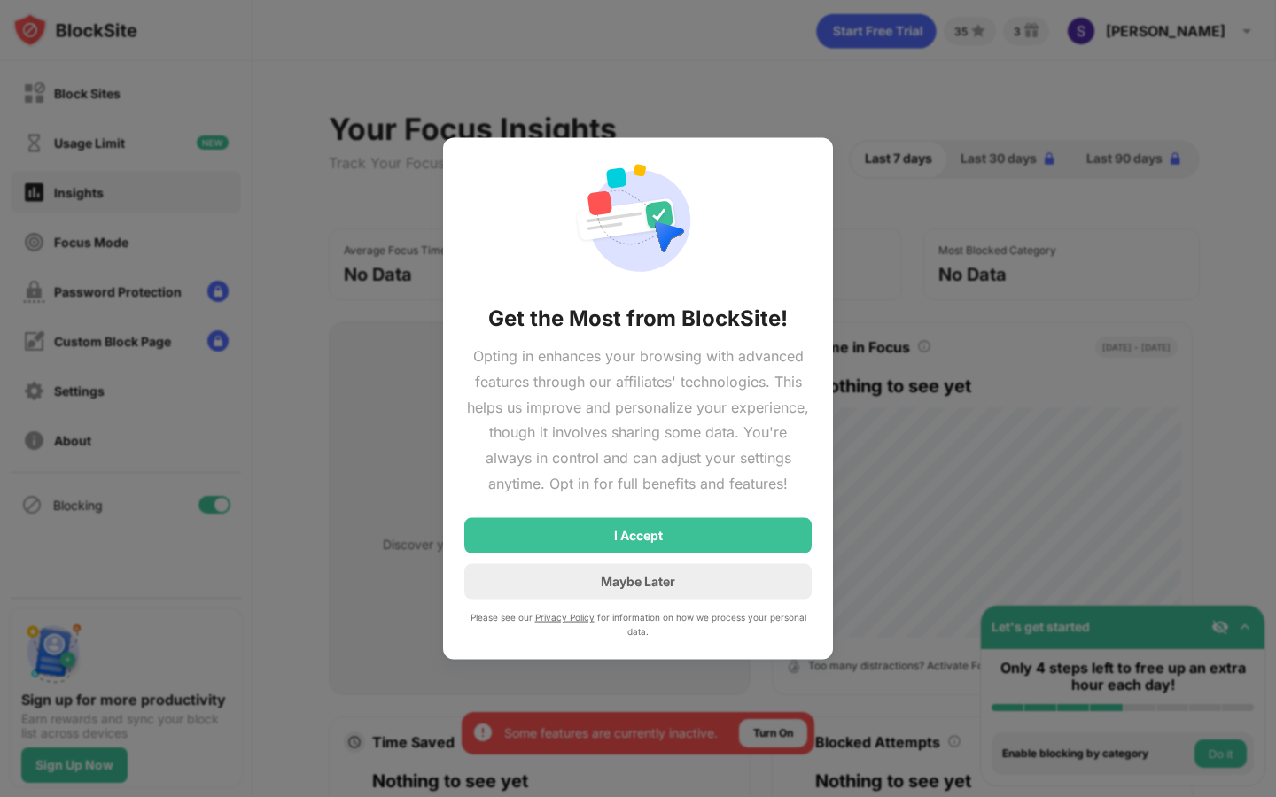
click at [692, 552] on div "I Accept" at bounding box center [637, 534] width 347 height 35
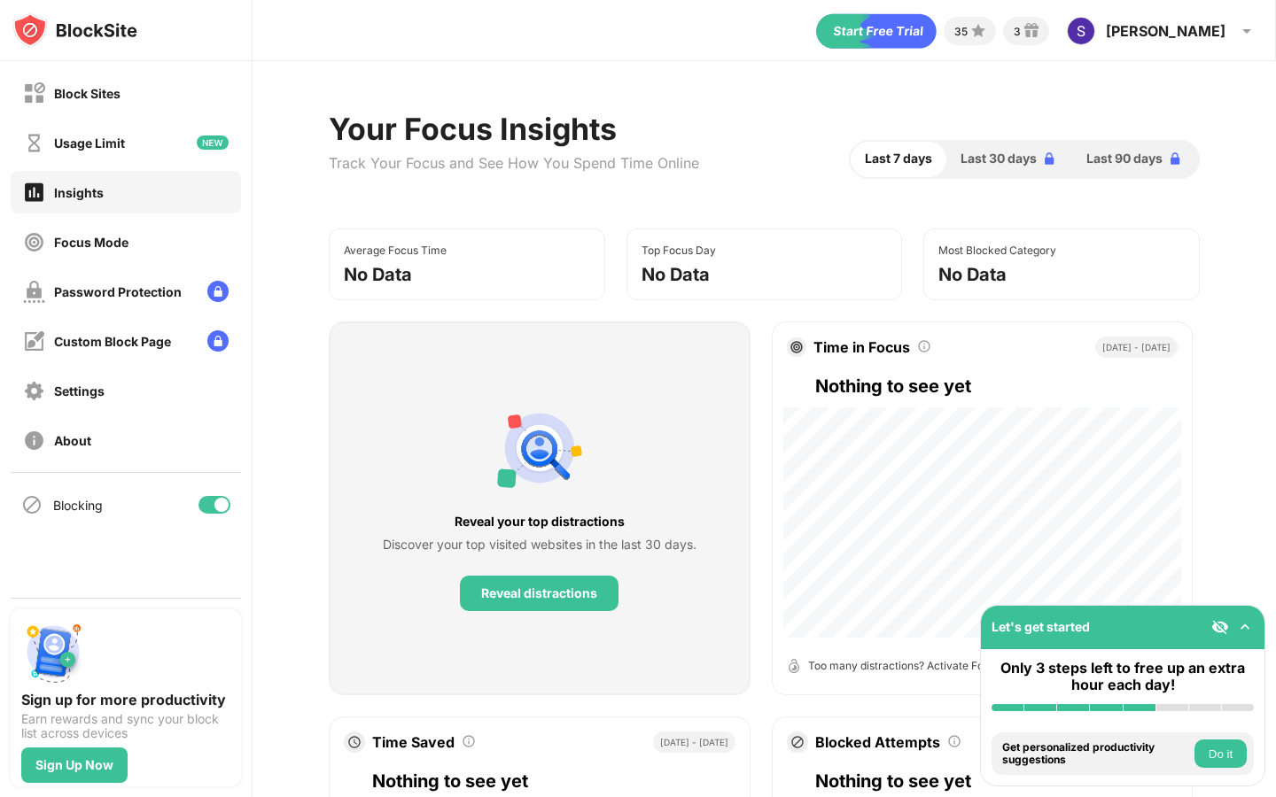
click at [1207, 753] on button "Do it" at bounding box center [1220, 754] width 52 height 28
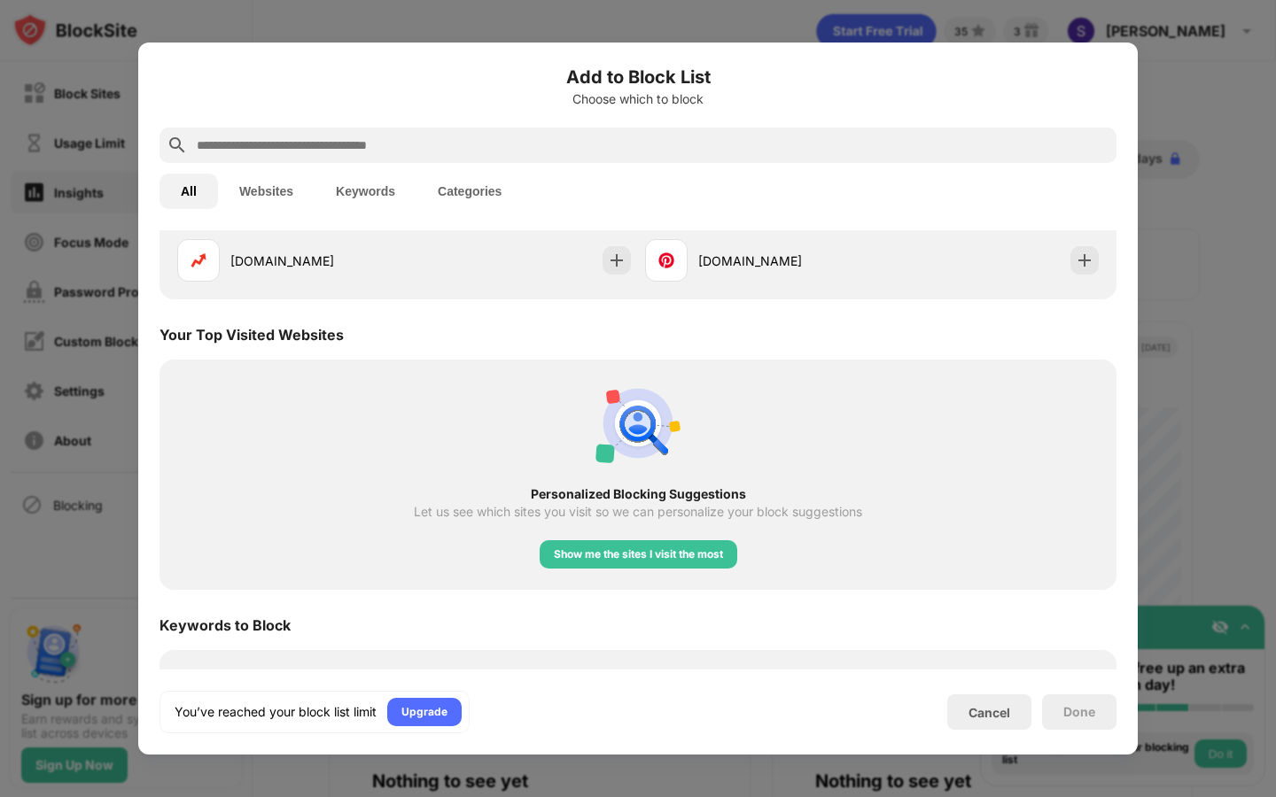
scroll to position [617, 0]
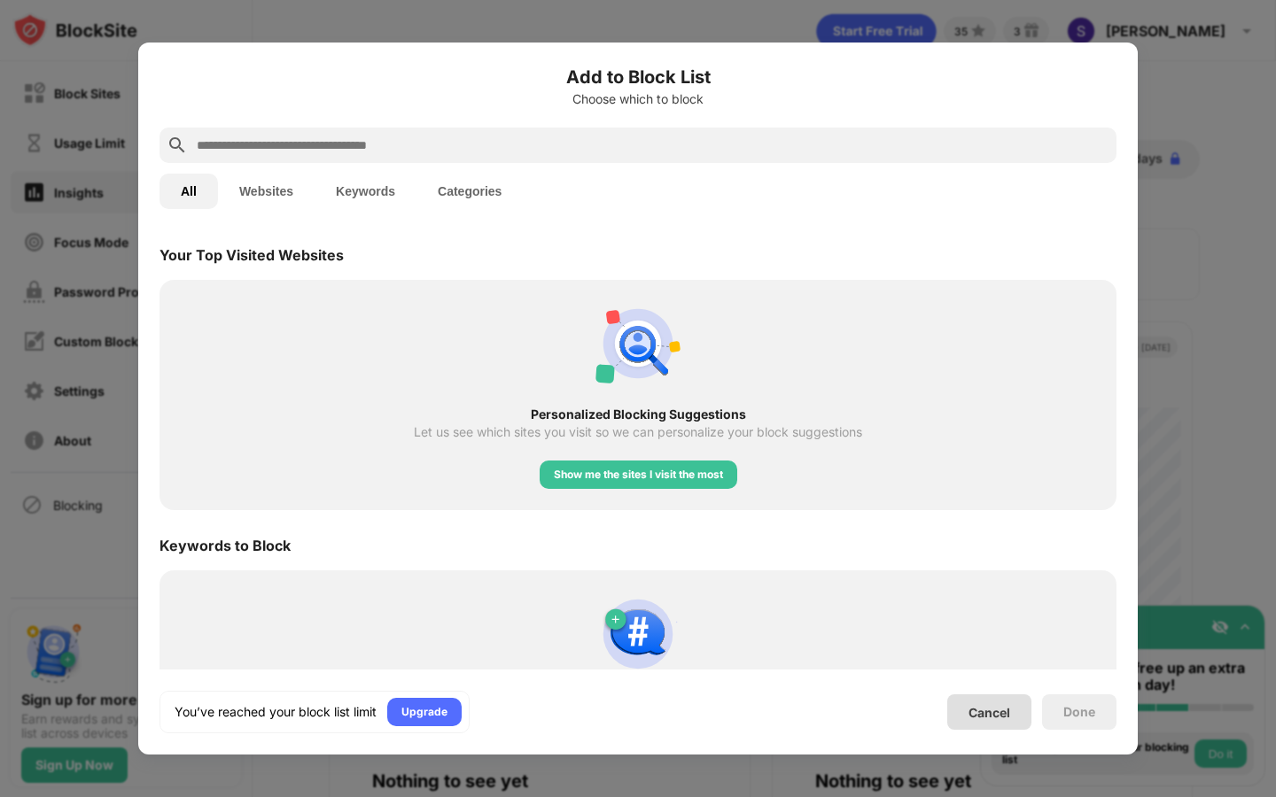
click at [1000, 702] on div "Cancel" at bounding box center [989, 712] width 84 height 35
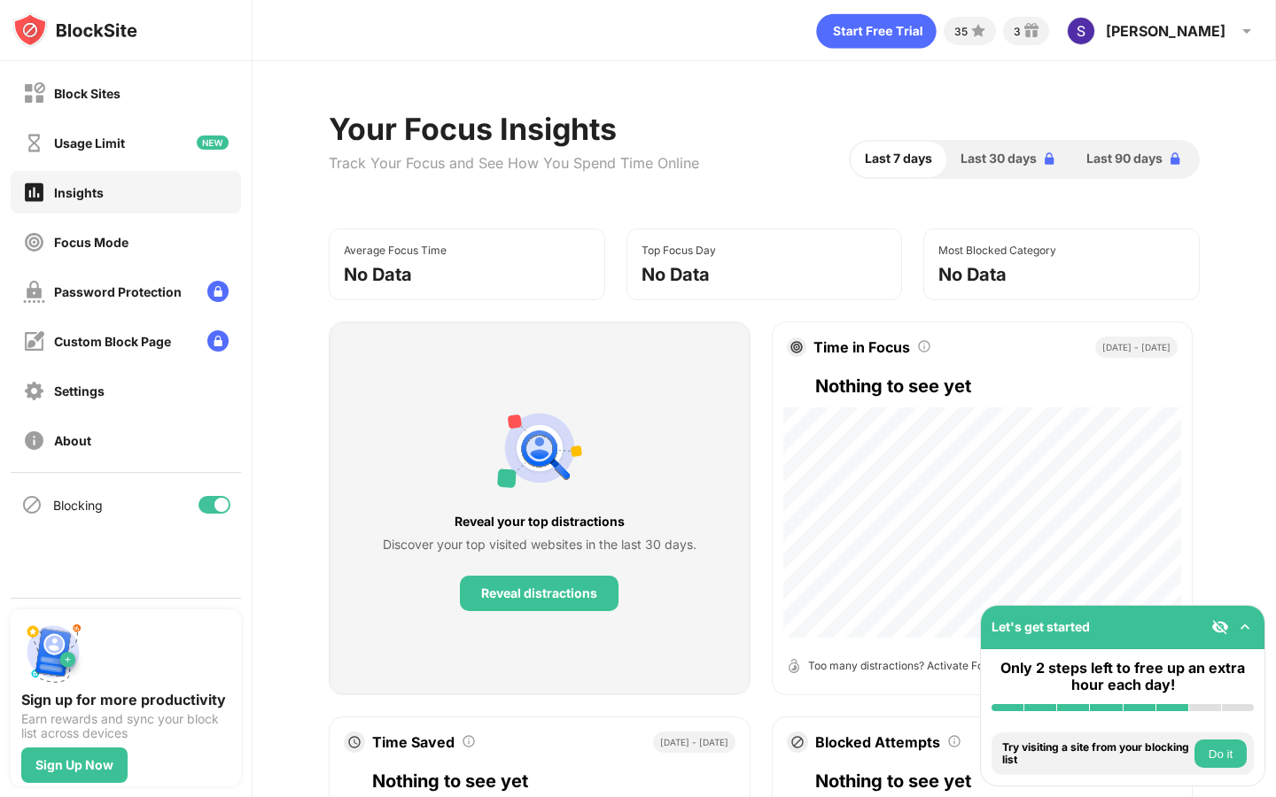
click at [1195, 745] on button "Do it" at bounding box center [1220, 754] width 52 height 28
click at [1219, 750] on button "Do it" at bounding box center [1220, 754] width 52 height 28
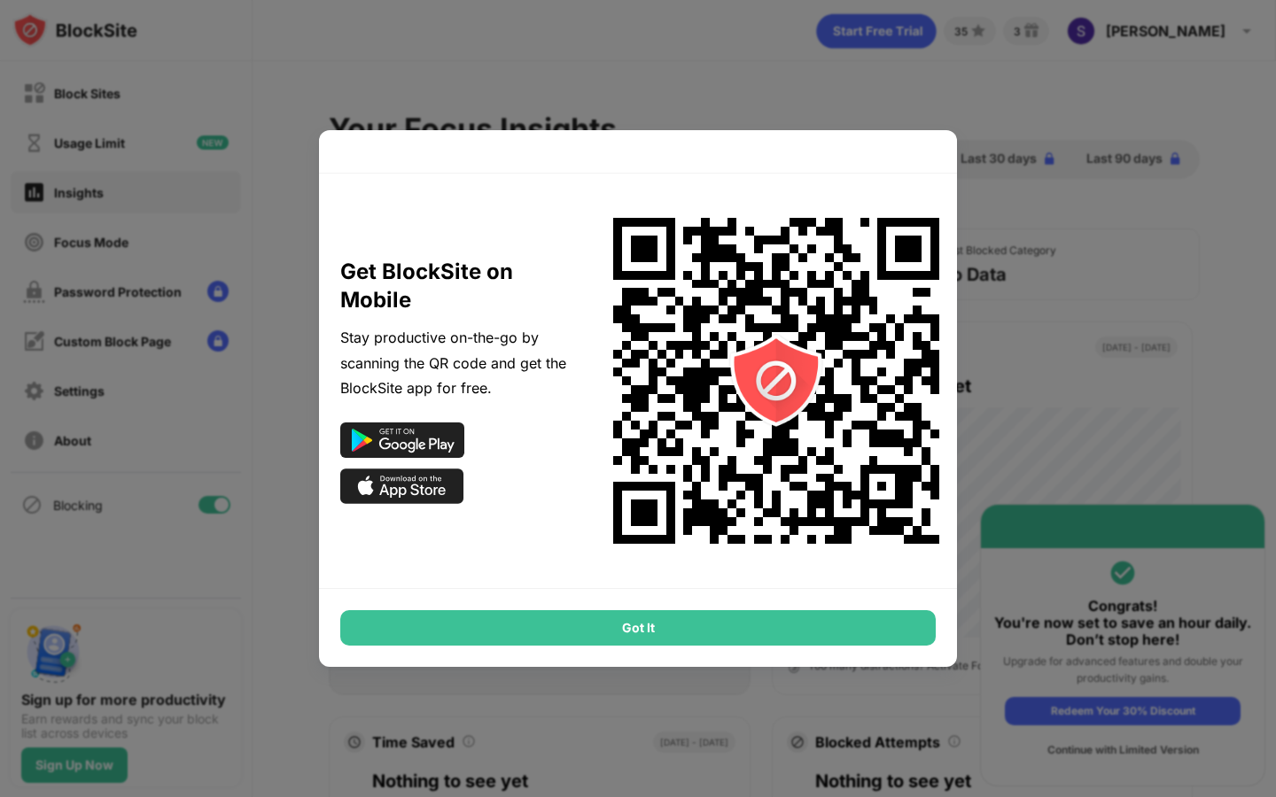
click at [821, 626] on div "Got It" at bounding box center [637, 627] width 595 height 35
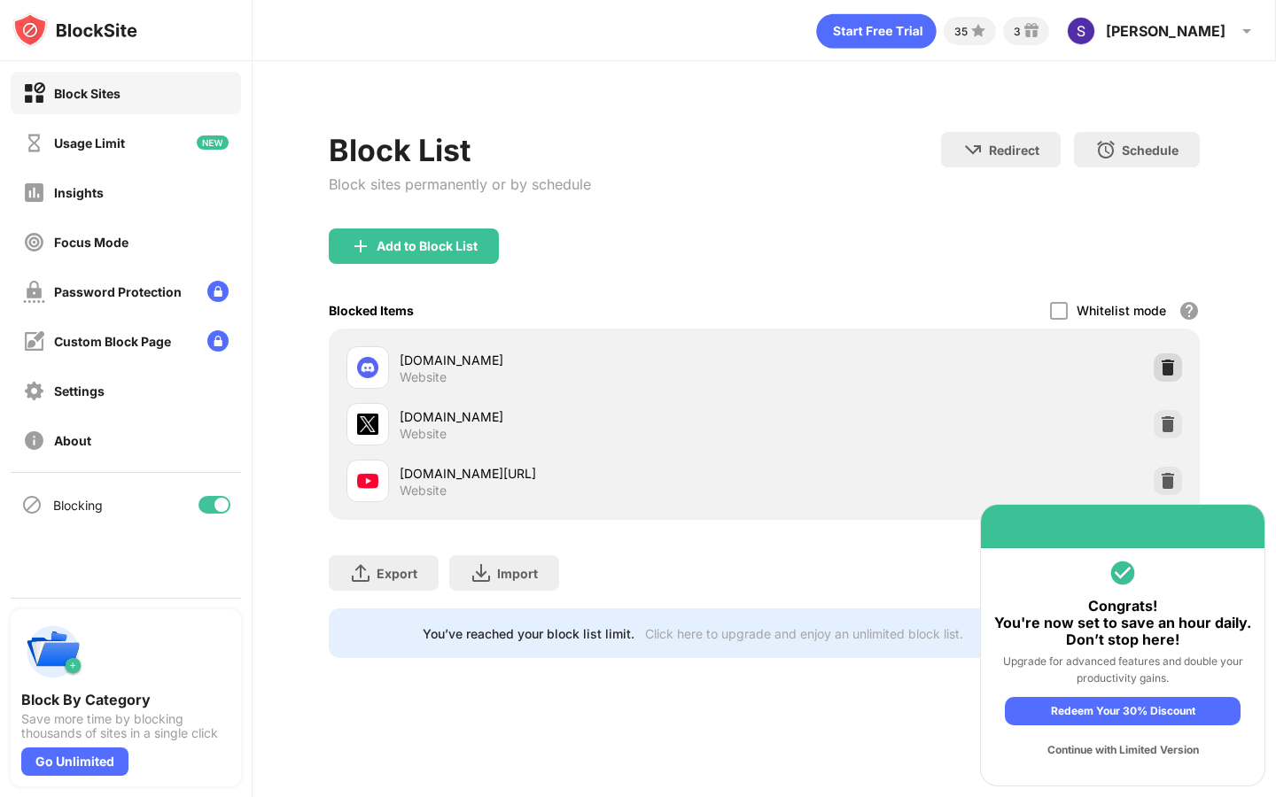
click at [1168, 362] on img at bounding box center [1168, 368] width 18 height 18
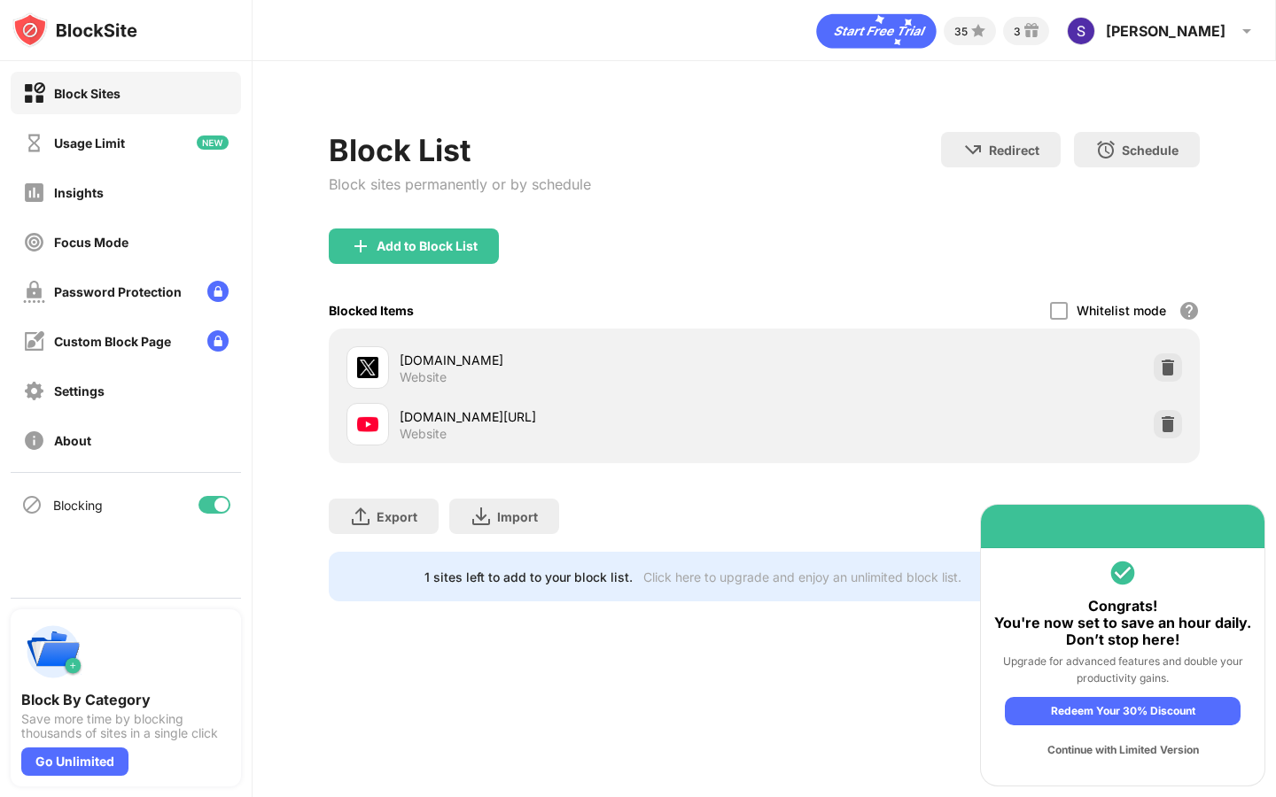
click at [416, 268] on div "Add to Block List" at bounding box center [764, 261] width 870 height 64
click at [411, 243] on div "Add to Block List" at bounding box center [426, 246] width 101 height 14
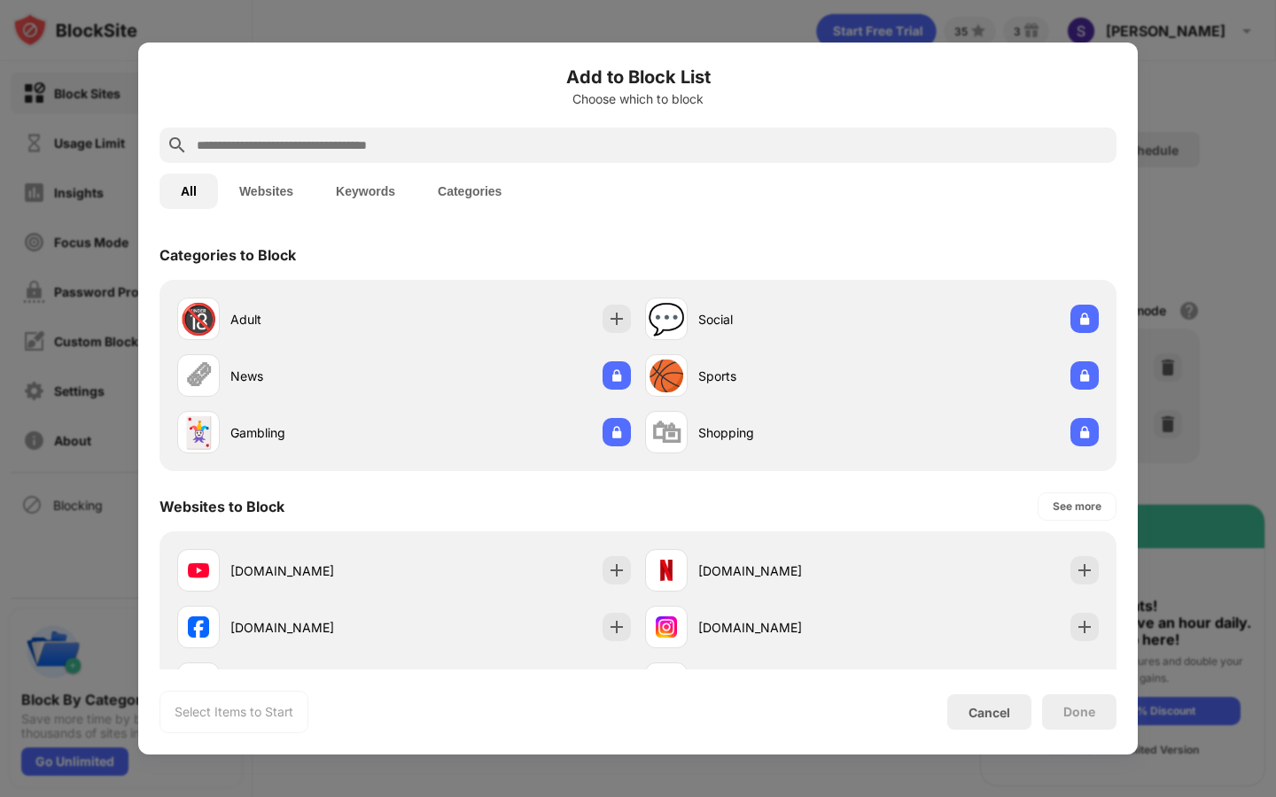
click at [412, 137] on input "text" at bounding box center [652, 145] width 914 height 21
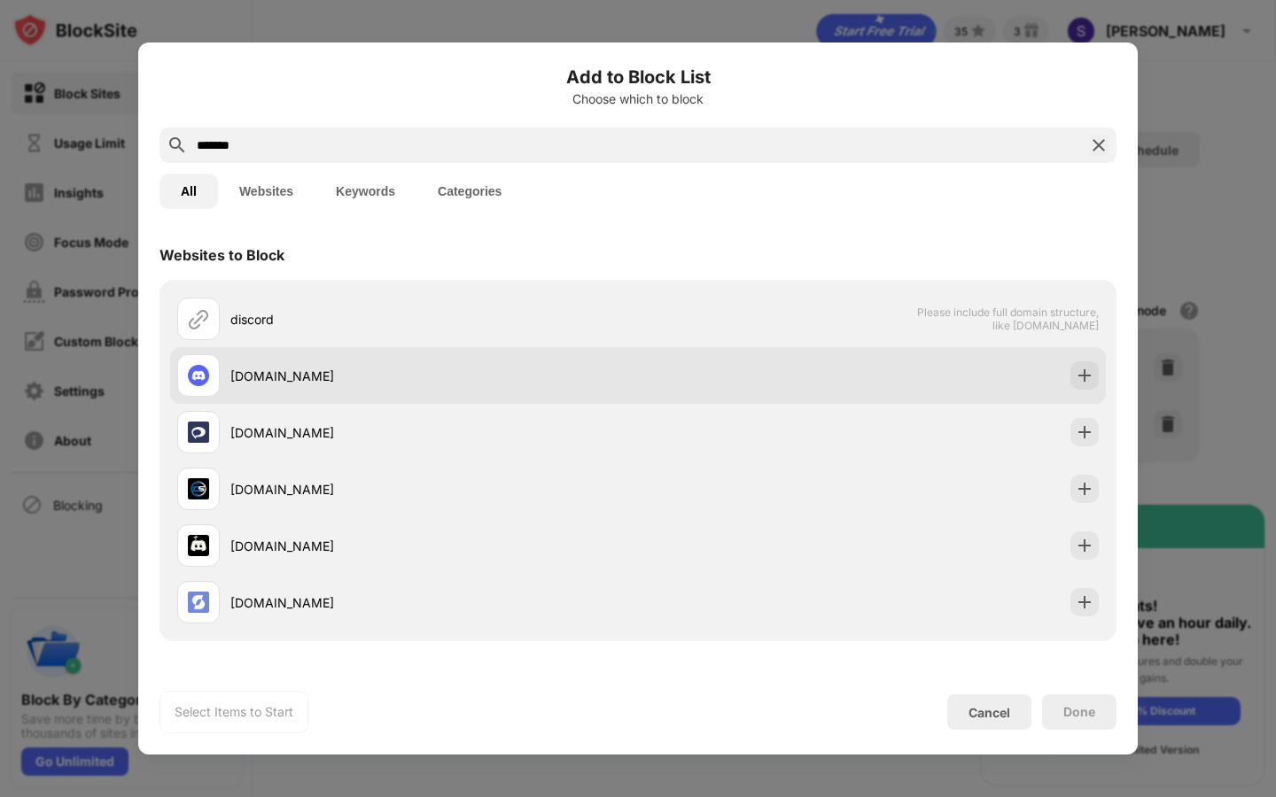
type input "*******"
click at [1079, 375] on img at bounding box center [1084, 376] width 18 height 18
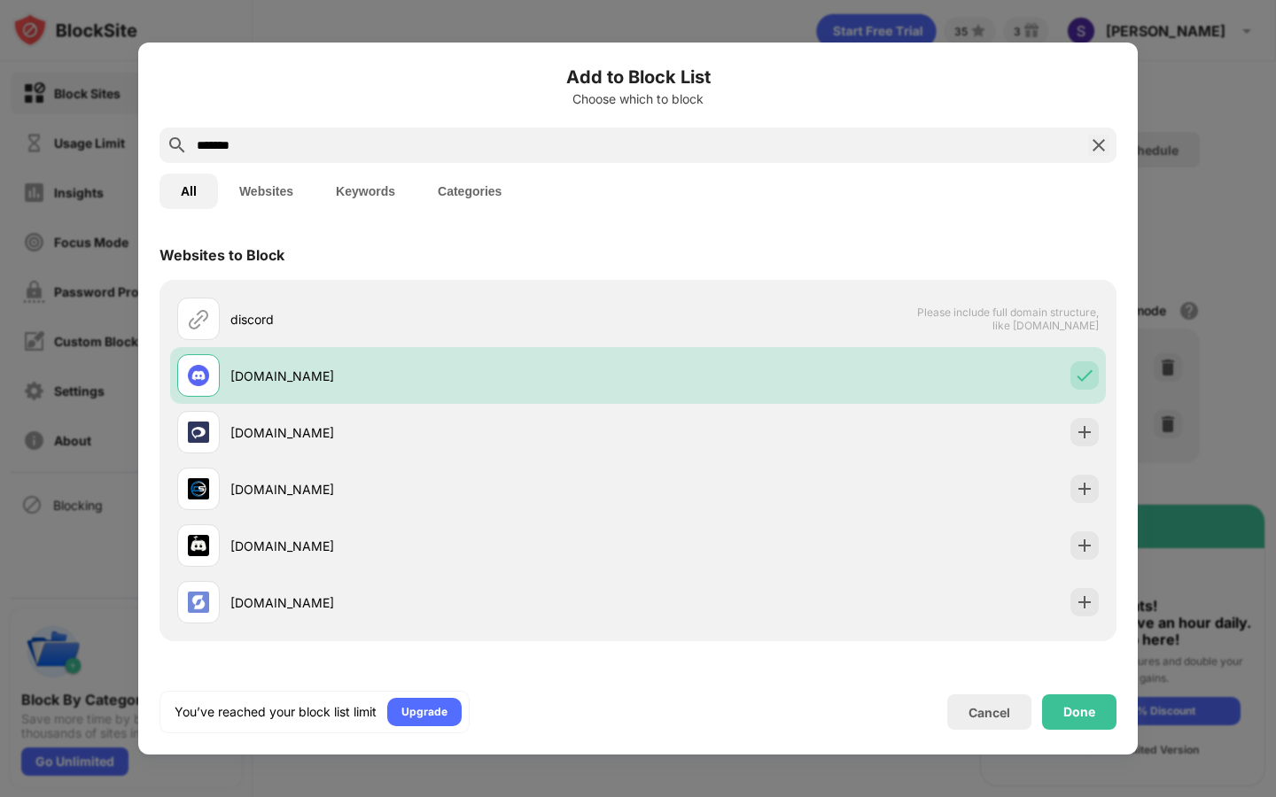
click at [1053, 695] on div "Done" at bounding box center [1079, 712] width 74 height 35
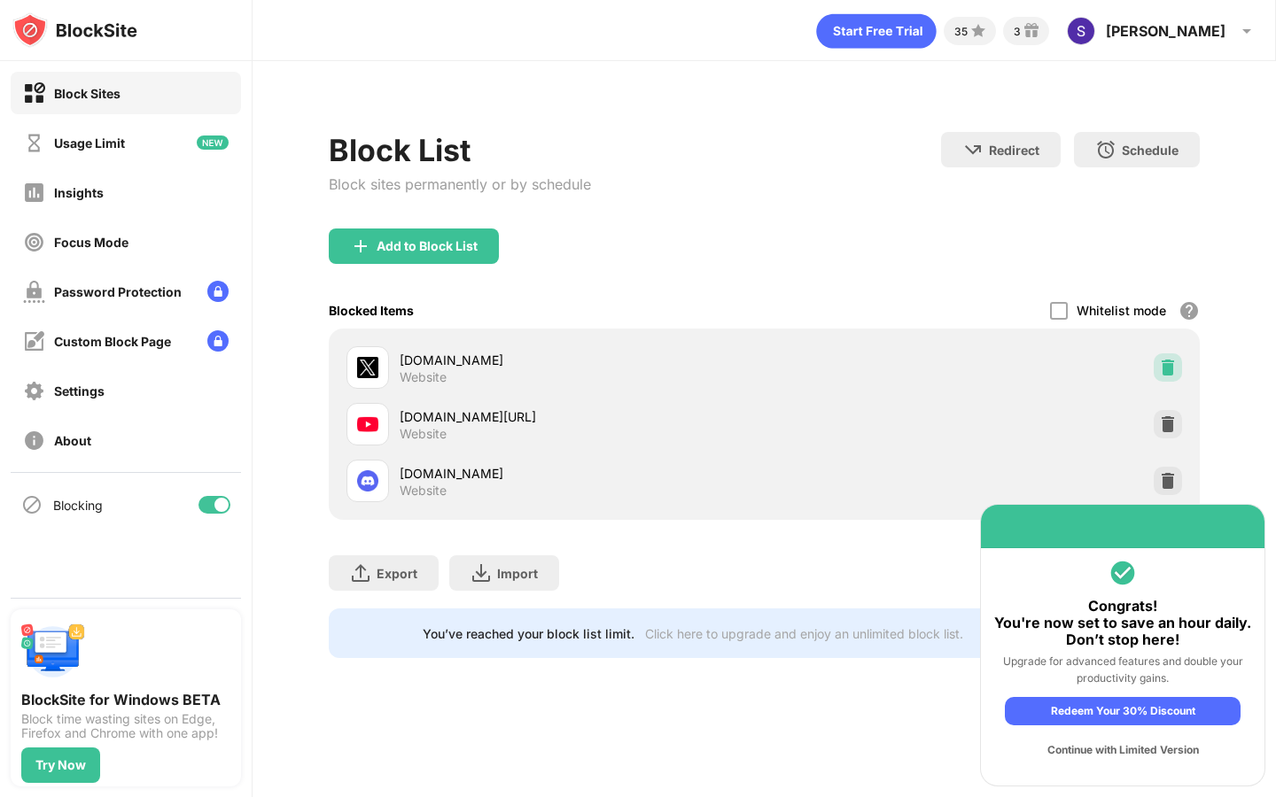
click at [1162, 357] on div at bounding box center [1167, 367] width 28 height 28
